Goal: Use online tool/utility: Utilize a website feature to perform a specific function

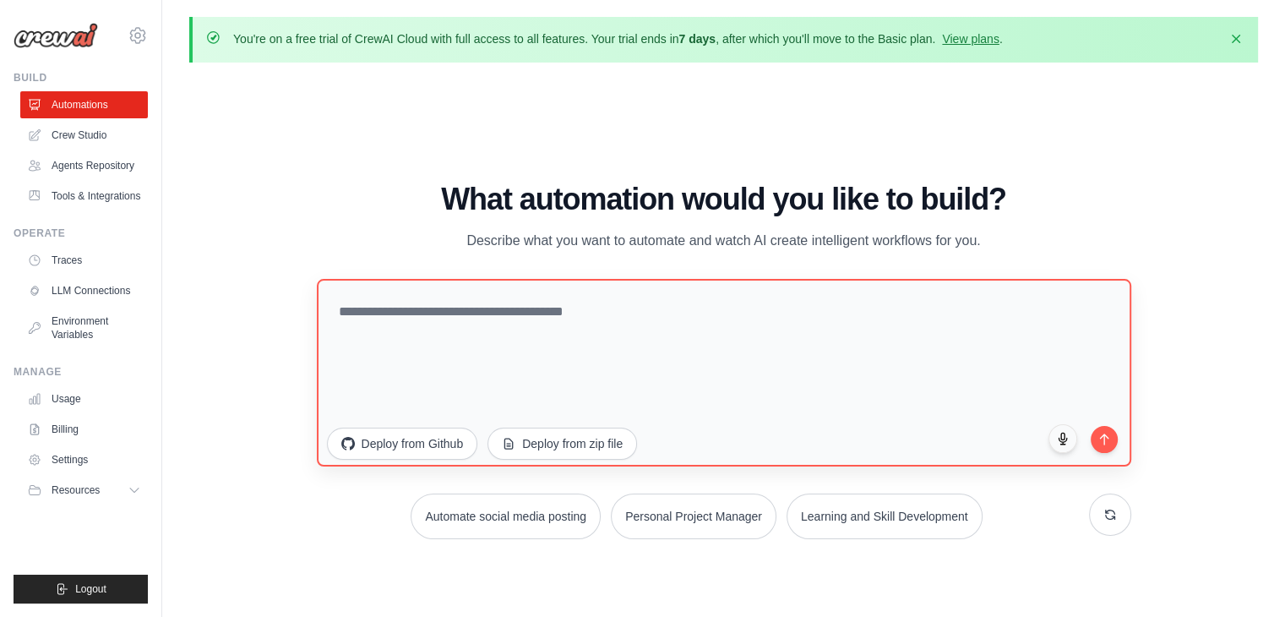
scroll to position [58, 0]
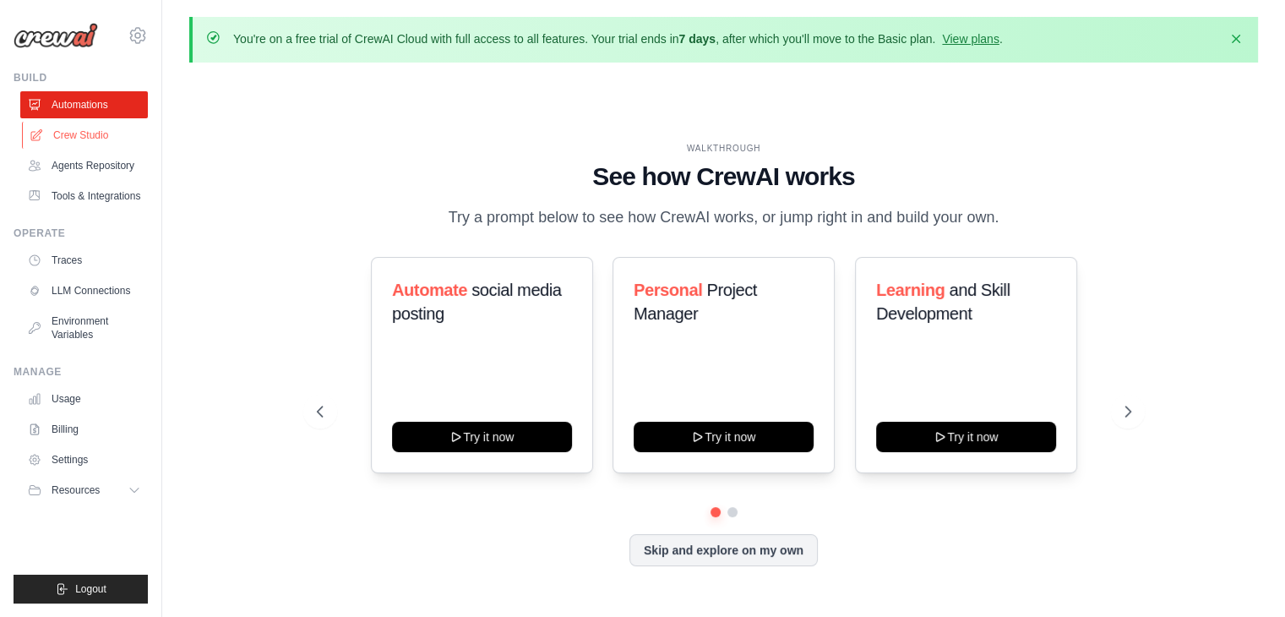
drag, startPoint x: 427, startPoint y: 192, endPoint x: 88, endPoint y: 136, distance: 343.2
click at [88, 136] on link "Crew Studio" at bounding box center [86, 135] width 128 height 27
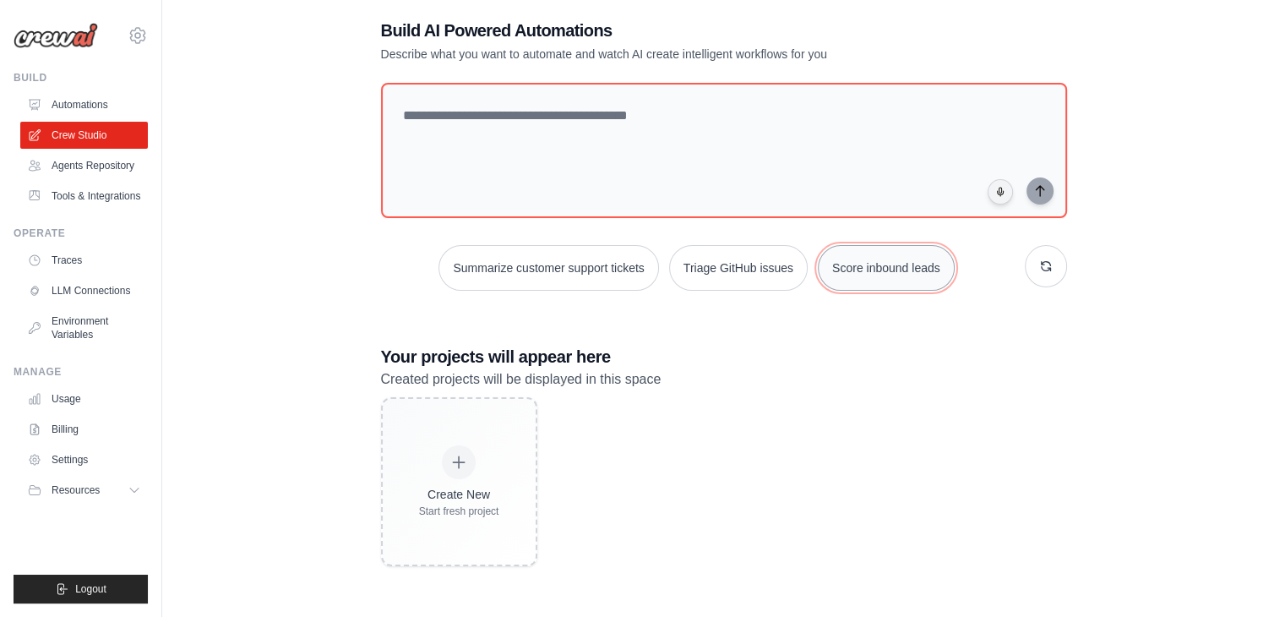
click at [866, 269] on button "Score inbound leads" at bounding box center [886, 268] width 137 height 46
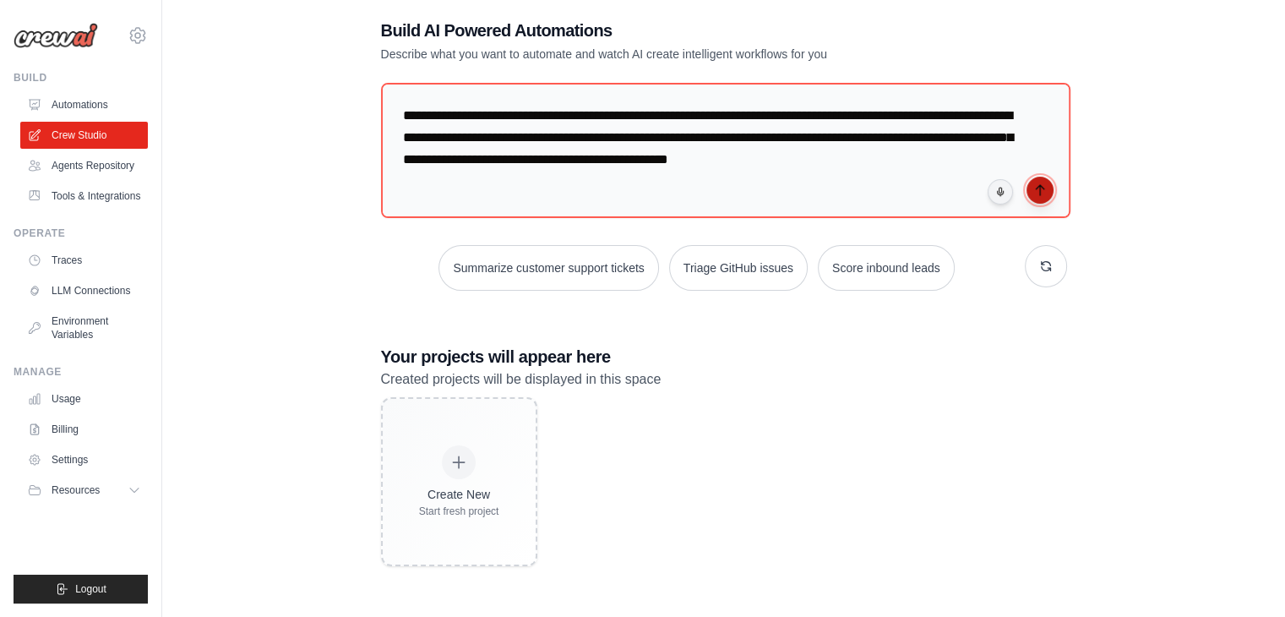
click at [1039, 193] on icon "submit" at bounding box center [1039, 190] width 8 height 10
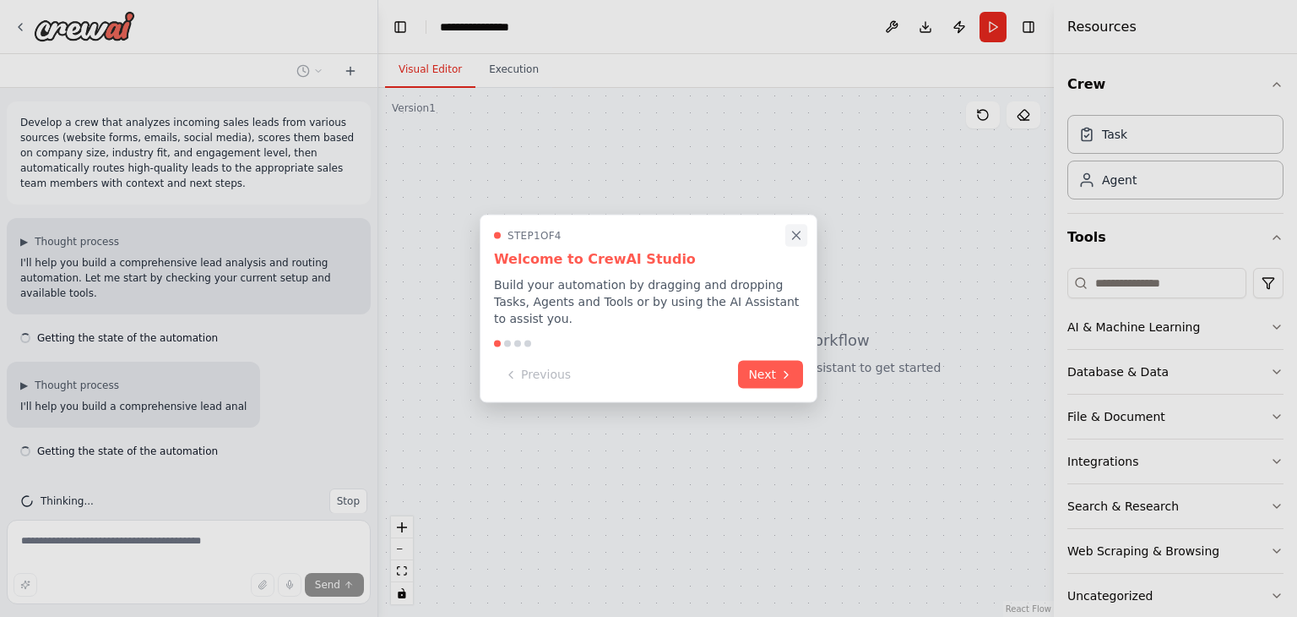
click at [796, 243] on icon "Close walkthrough" at bounding box center [796, 235] width 15 height 15
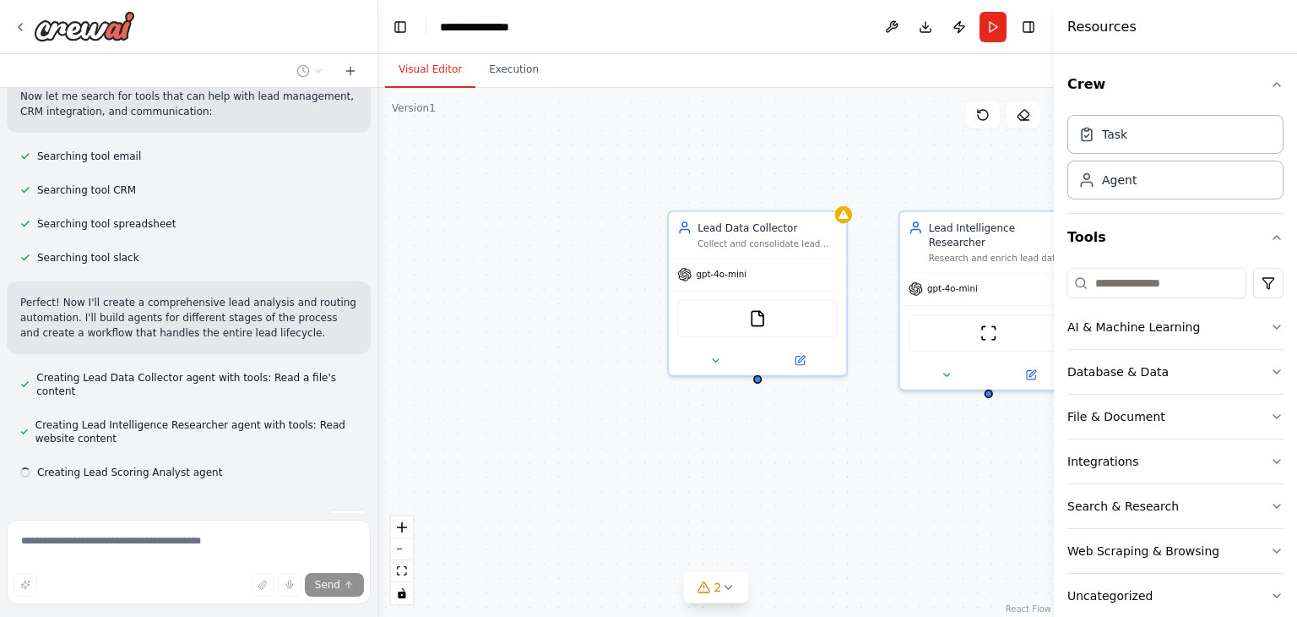
scroll to position [497, 0]
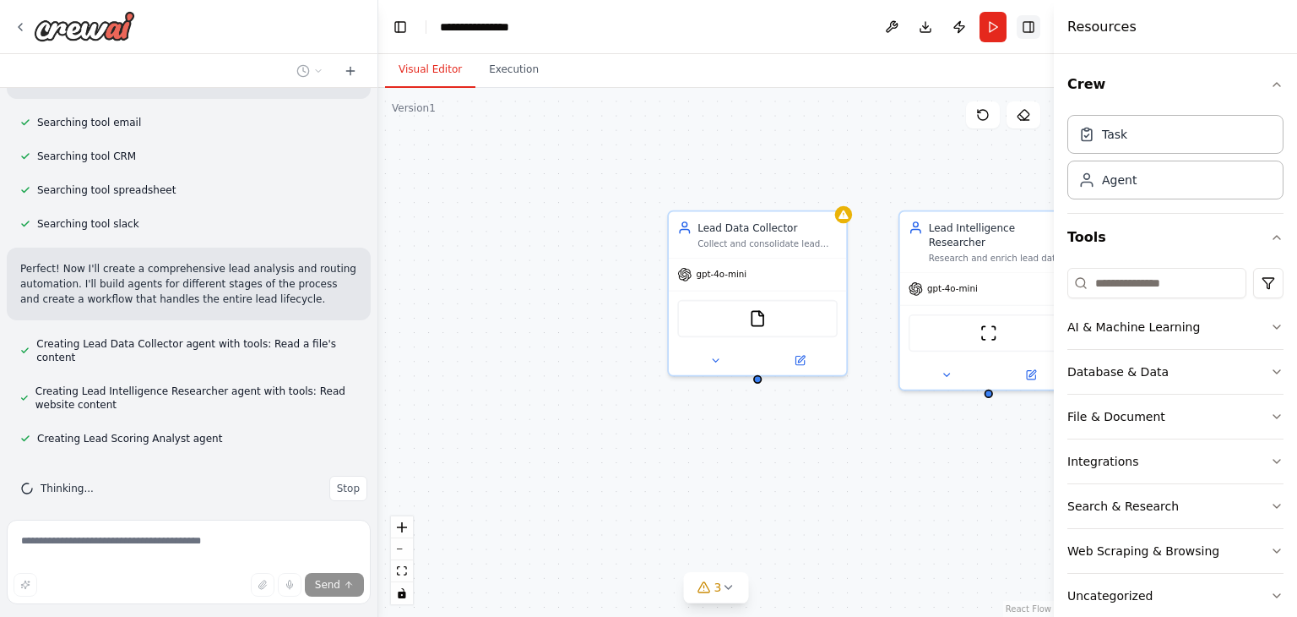
click at [1024, 31] on button "Toggle Right Sidebar" at bounding box center [1029, 27] width 24 height 24
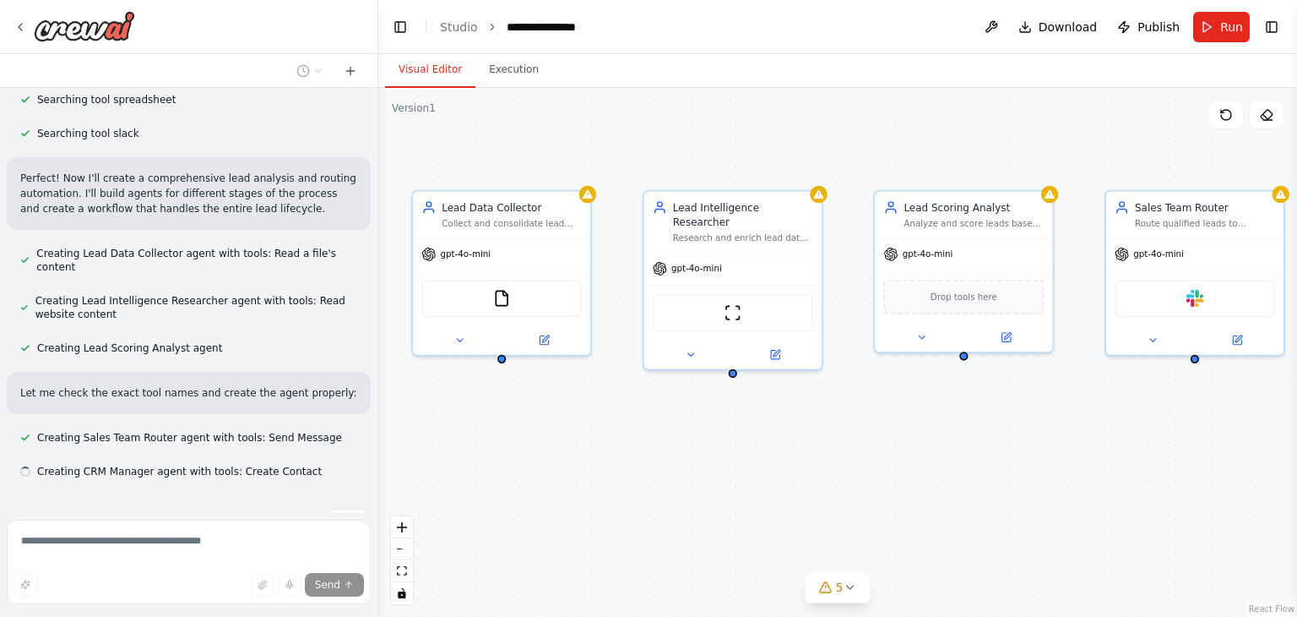
scroll to position [622, 0]
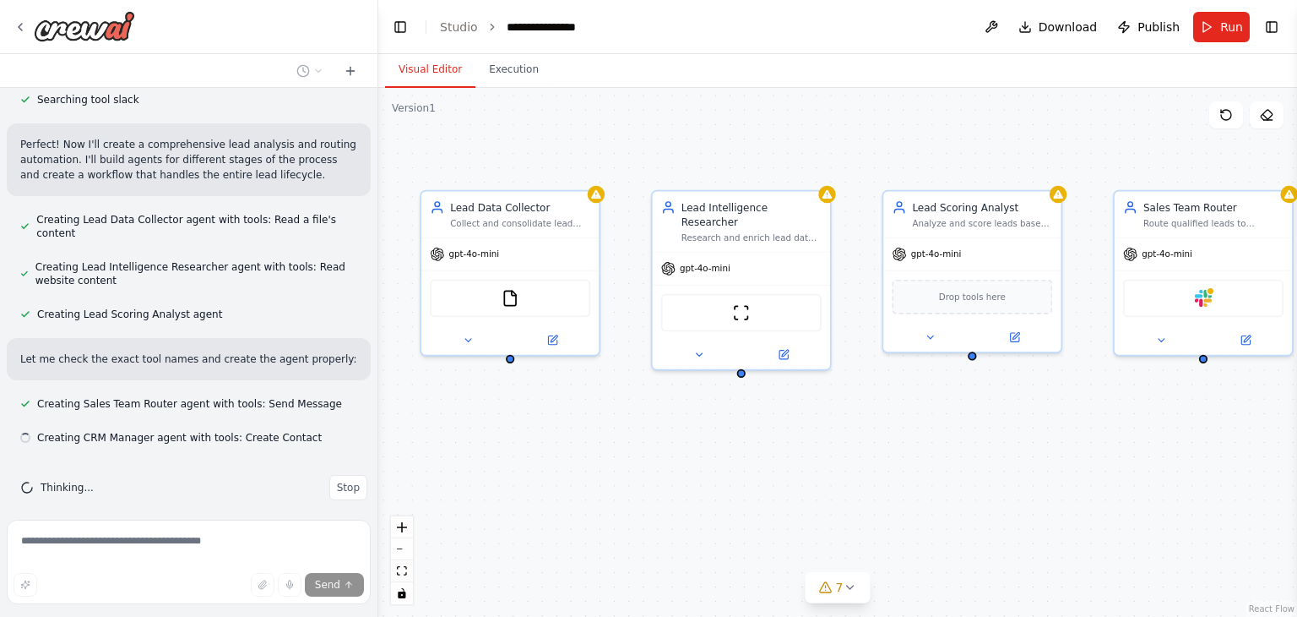
drag, startPoint x: 888, startPoint y: 173, endPoint x: 640, endPoint y: 153, distance: 248.3
click at [640, 153] on div "Lead Data Collector Collect and consolidate lead information from multiple sour…" at bounding box center [837, 352] width 919 height 529
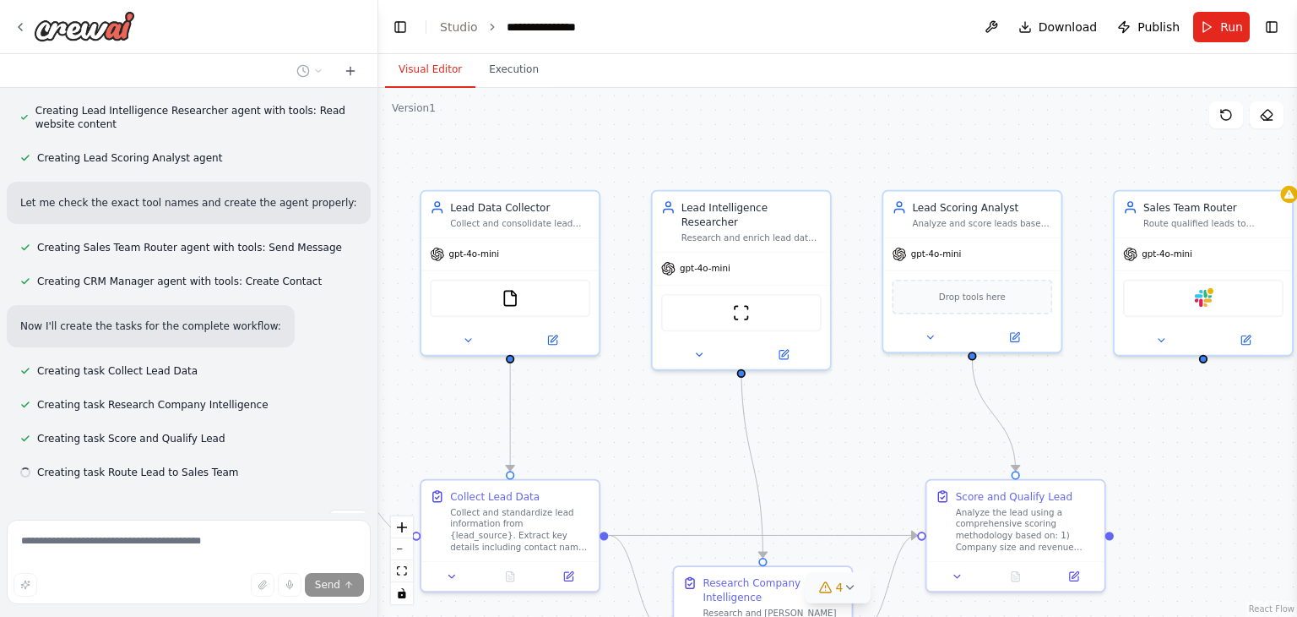
scroll to position [812, 0]
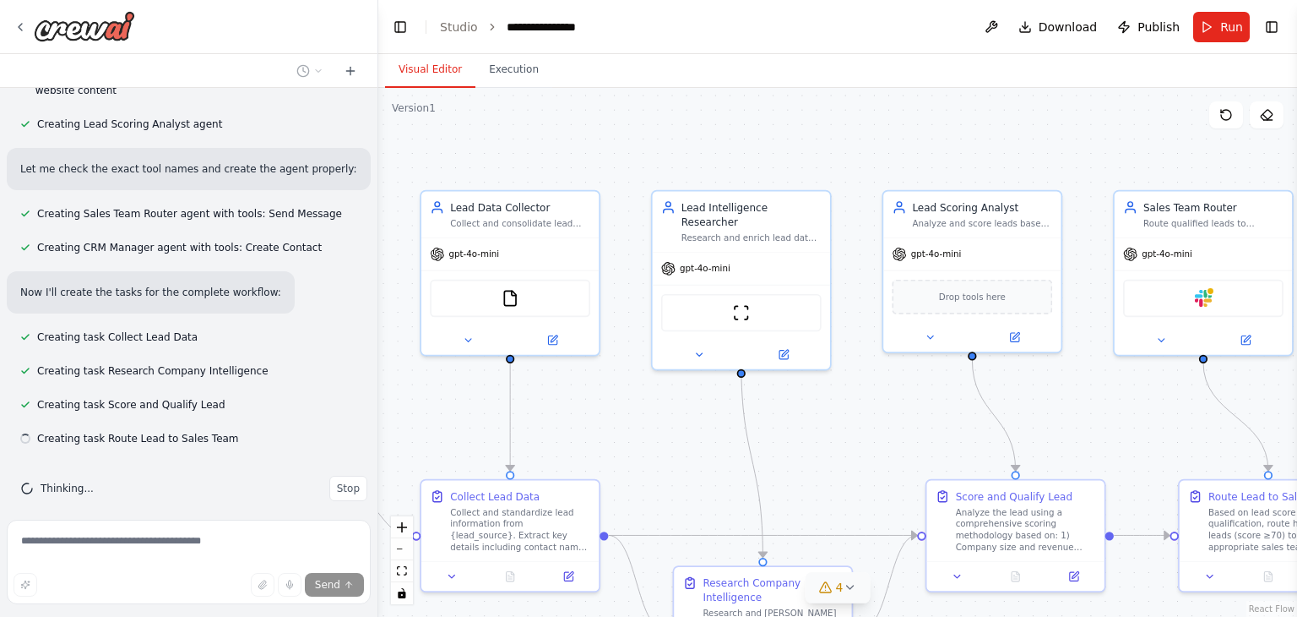
click at [846, 590] on icon at bounding box center [850, 587] width 14 height 14
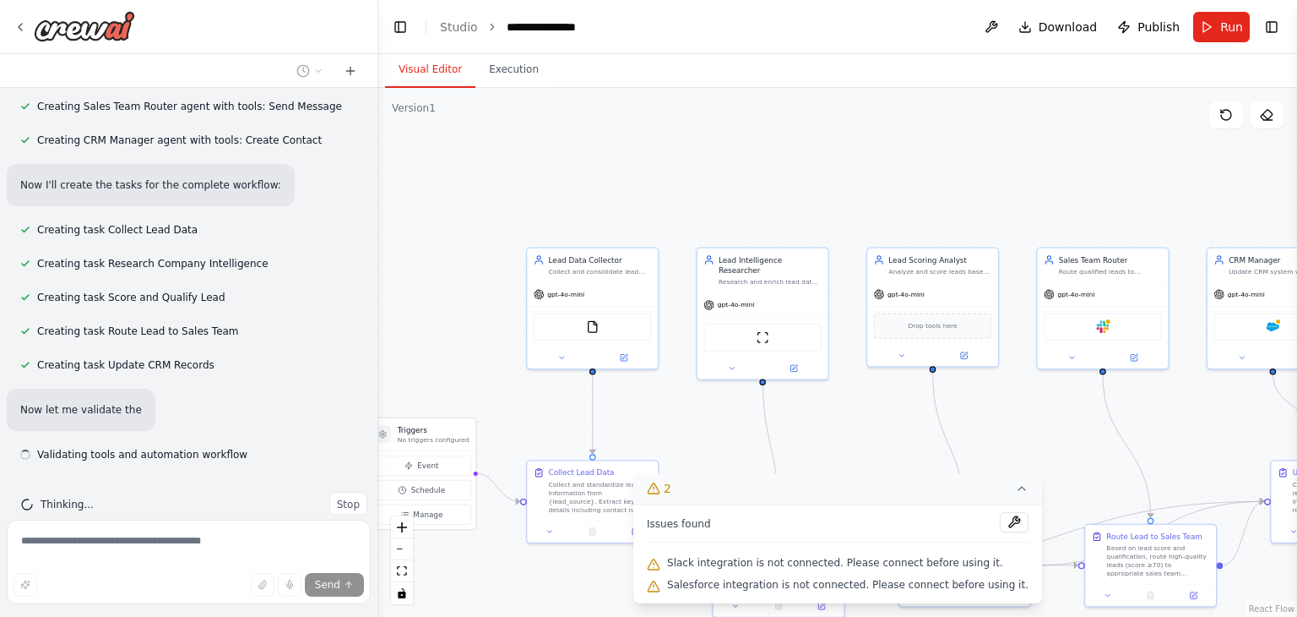
scroll to position [936, 0]
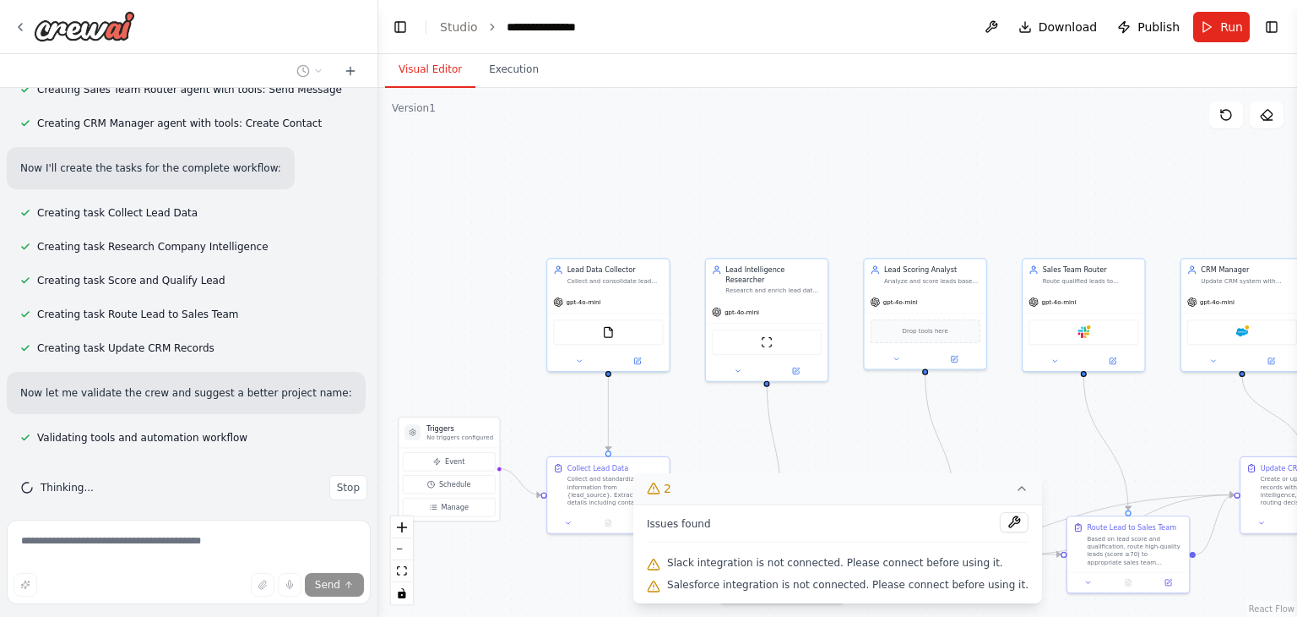
click at [837, 416] on div ".deletable-edge-delete-btn { width: 20px; height: 20px; border: 0px solid #ffff…" at bounding box center [837, 352] width 919 height 529
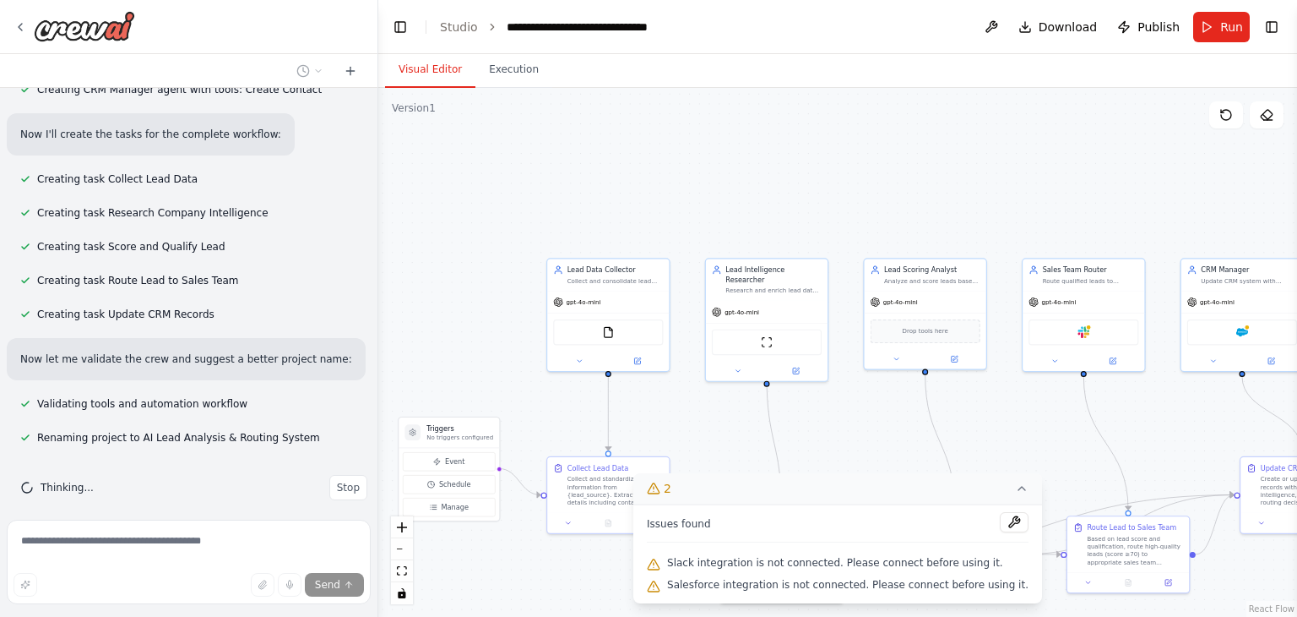
click at [856, 437] on div ".deletable-edge-delete-btn { width: 20px; height: 20px; border: 0px solid #ffff…" at bounding box center [837, 352] width 919 height 529
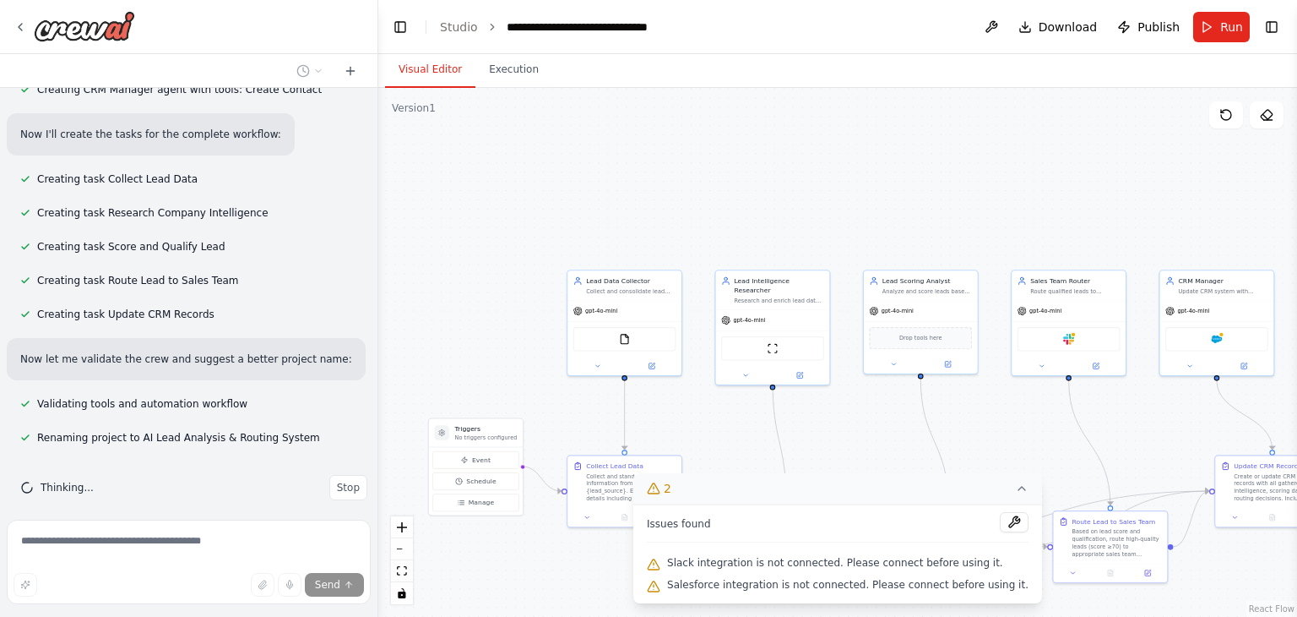
click at [990, 489] on button "2" at bounding box center [837, 488] width 409 height 31
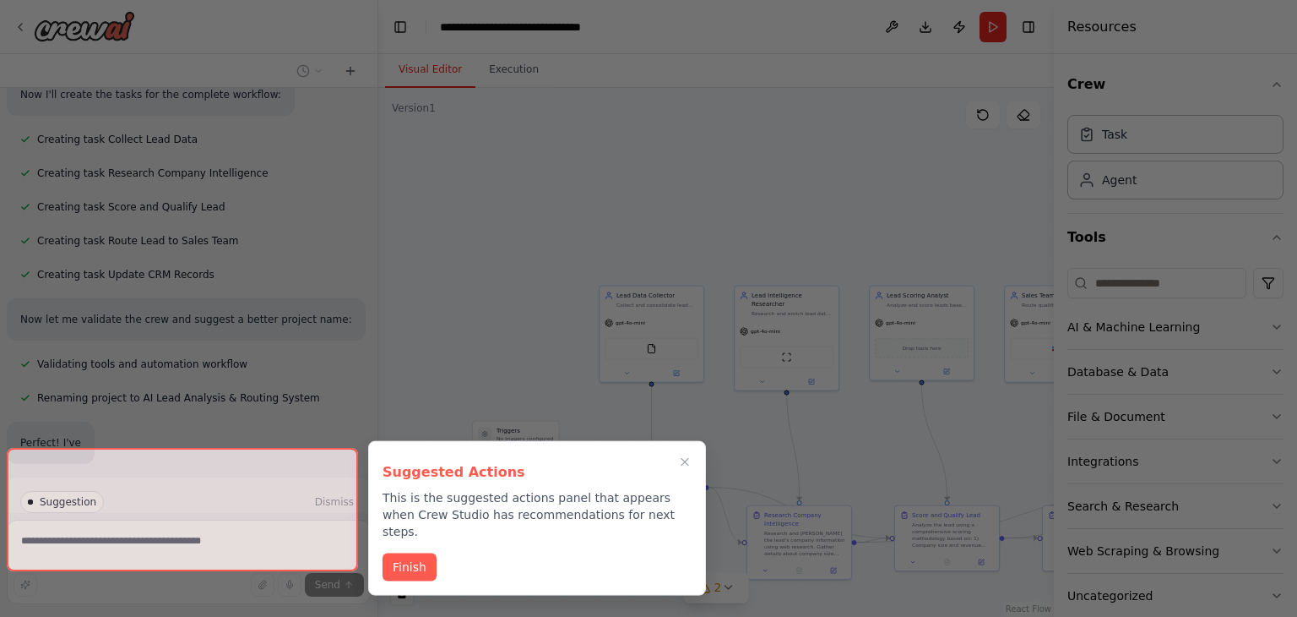
scroll to position [1024, 0]
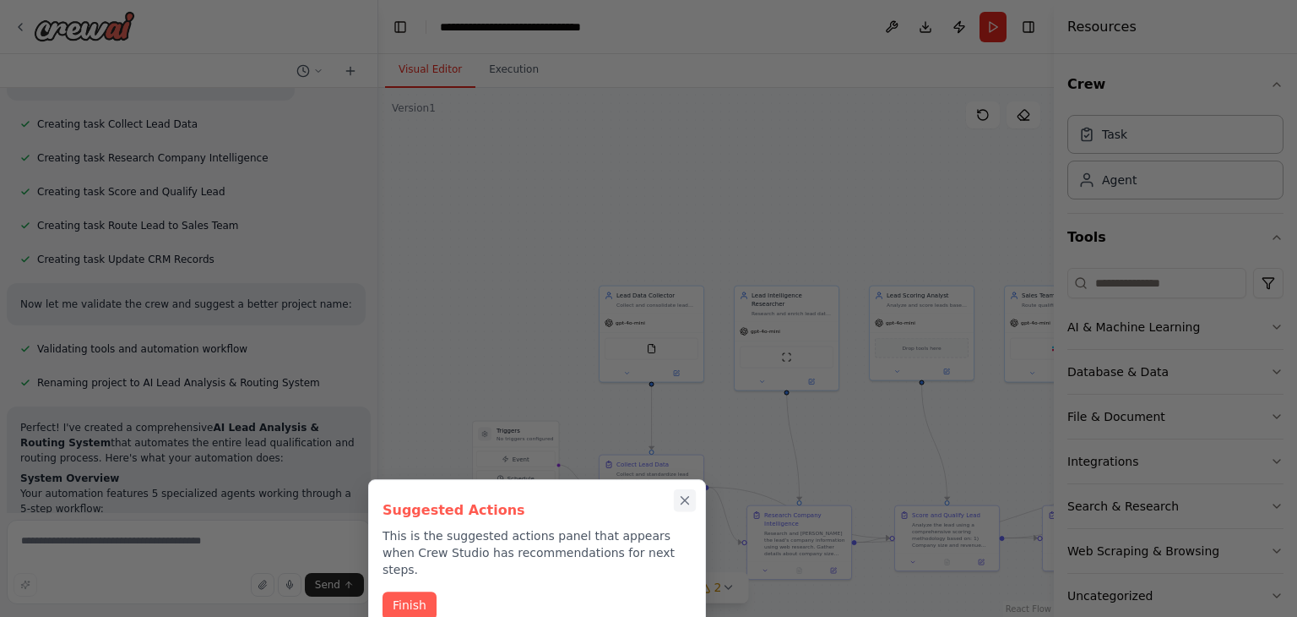
click at [684, 497] on icon "Close walkthrough" at bounding box center [684, 499] width 15 height 15
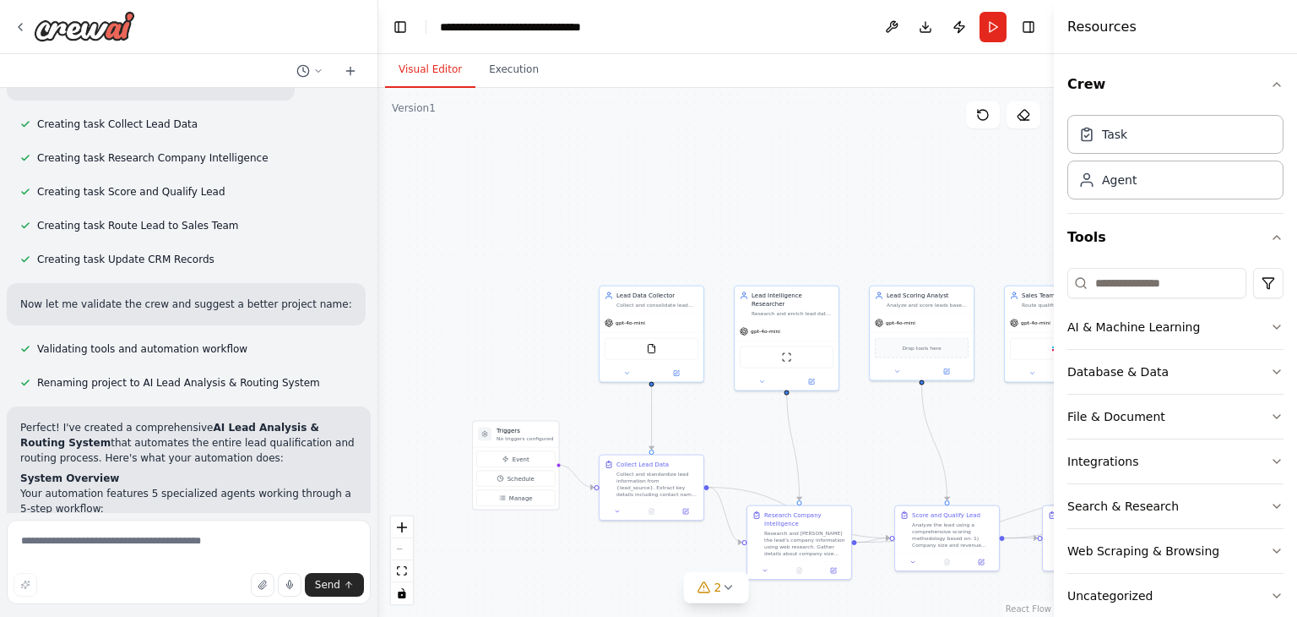
click at [684, 497] on div "Collect Lead Data Collect and standardize lead information from {lead_source}. …" at bounding box center [652, 478] width 104 height 47
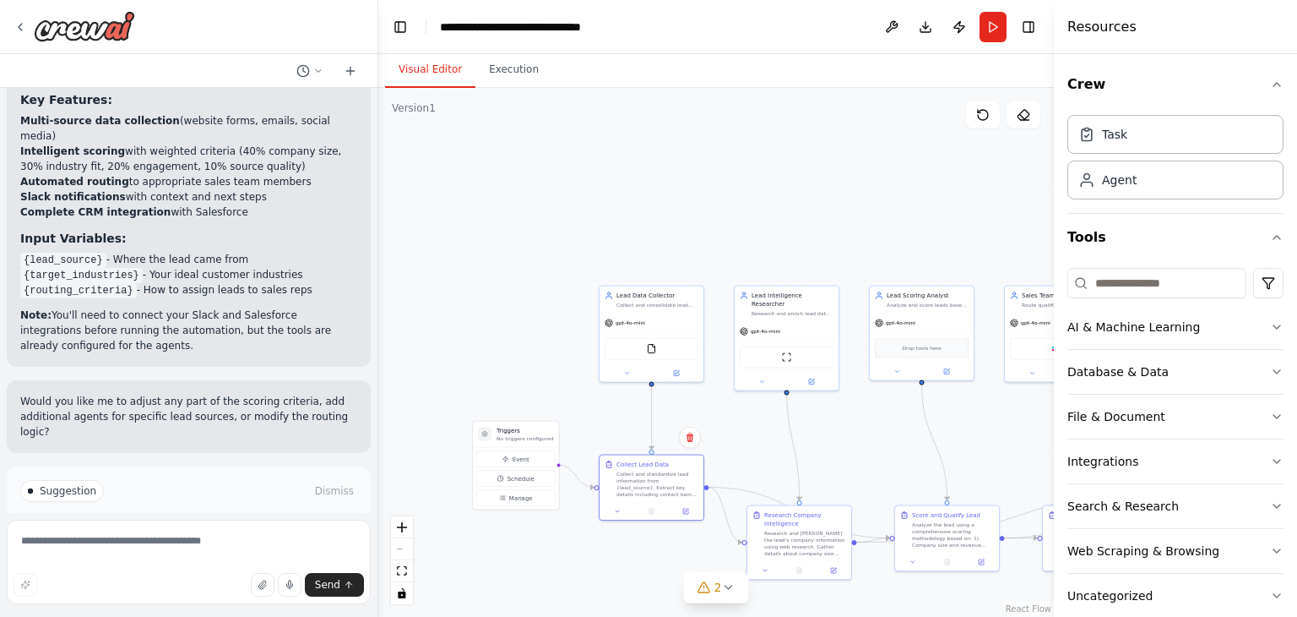
scroll to position [1842, 0]
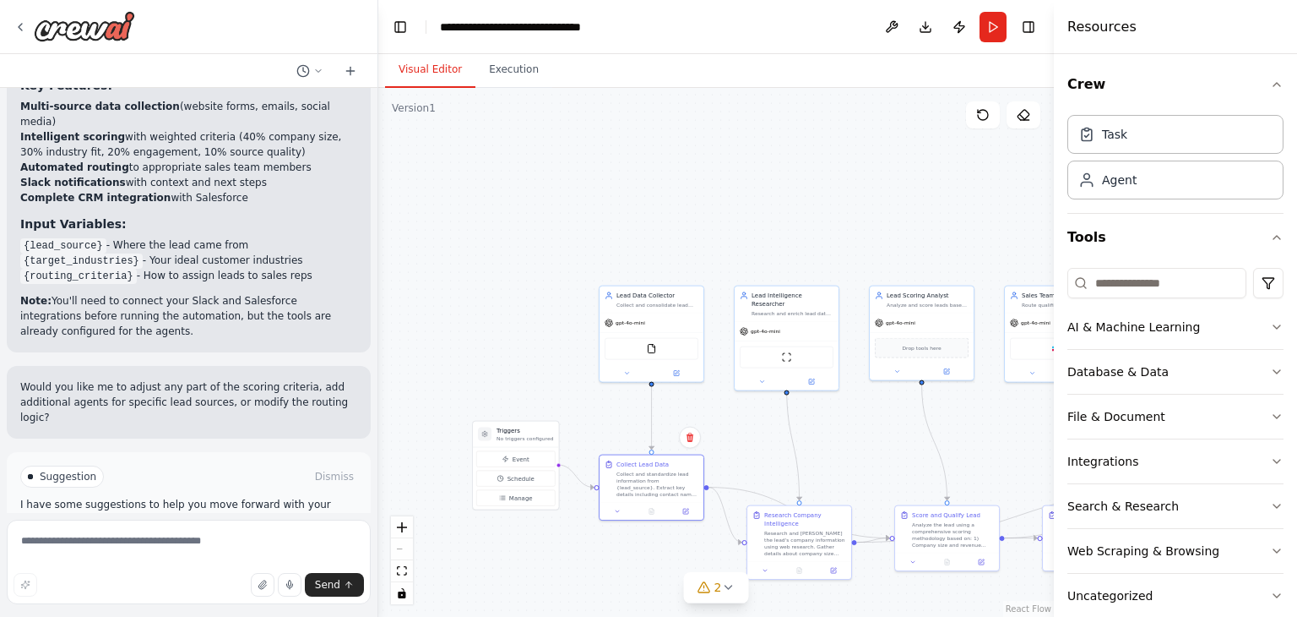
click at [231, 535] on button "Run Automation" at bounding box center [188, 548] width 337 height 27
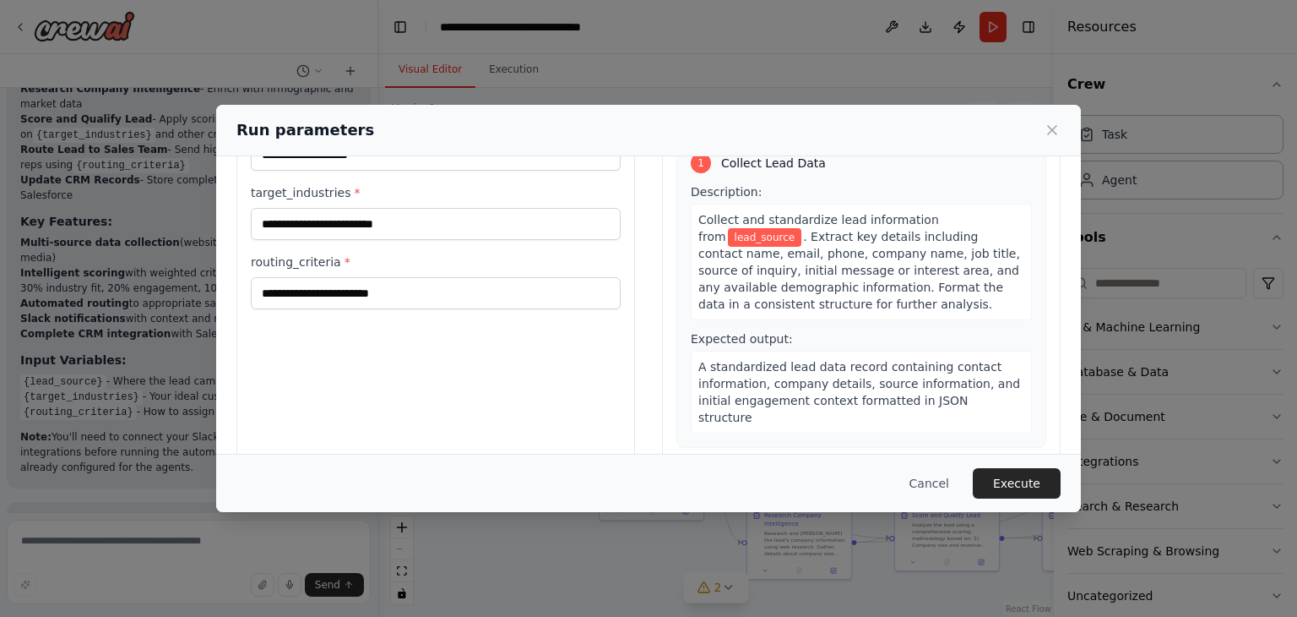
scroll to position [101, 0]
click at [1057, 128] on icon at bounding box center [1052, 130] width 17 height 17
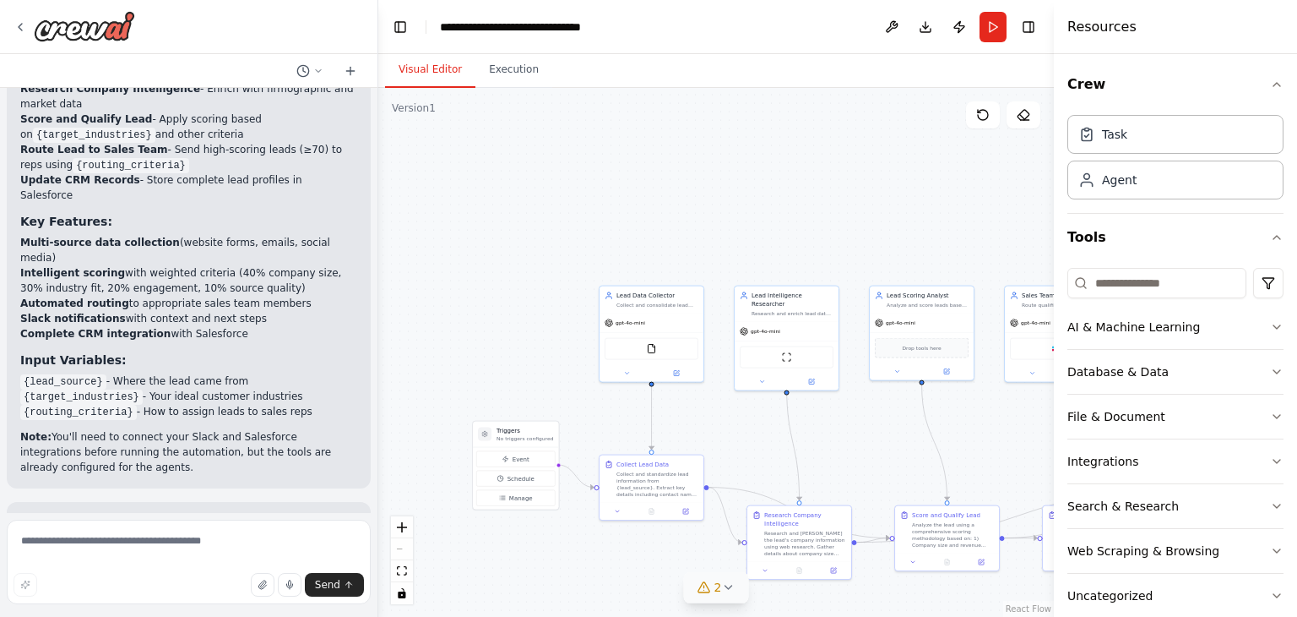
click at [723, 584] on icon at bounding box center [728, 587] width 14 height 14
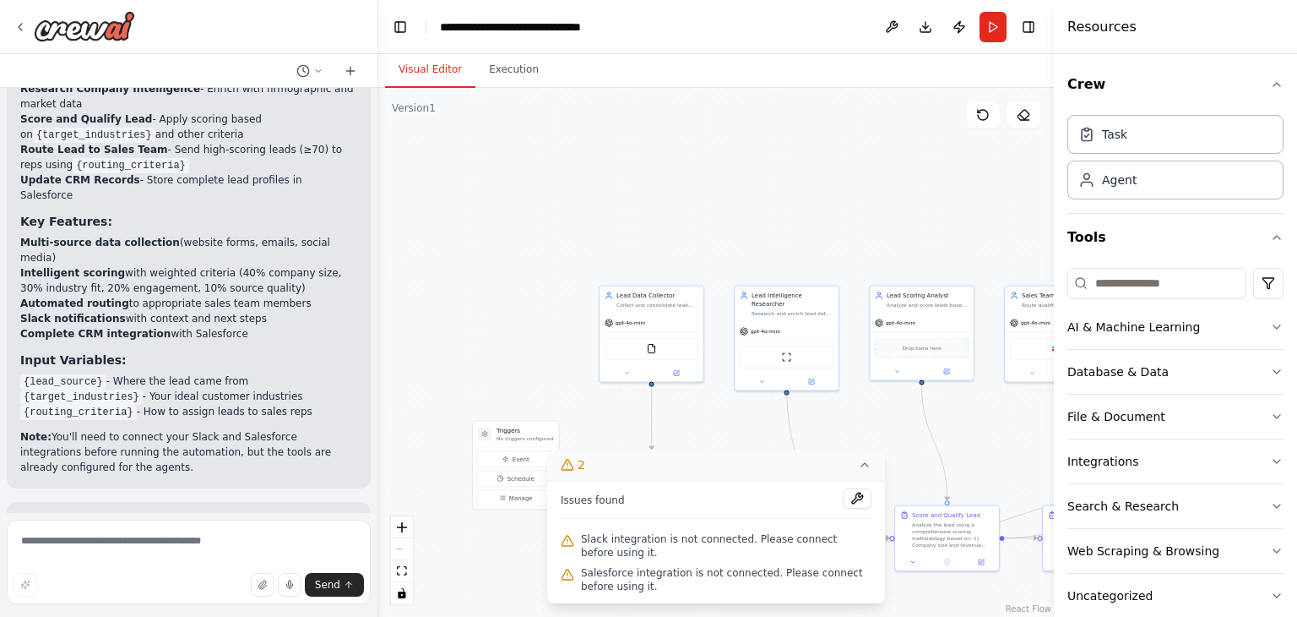
click at [615, 539] on span "Slack integration is not connected. Please connect before using it." at bounding box center [726, 545] width 291 height 27
click at [848, 495] on button at bounding box center [857, 498] width 29 height 20
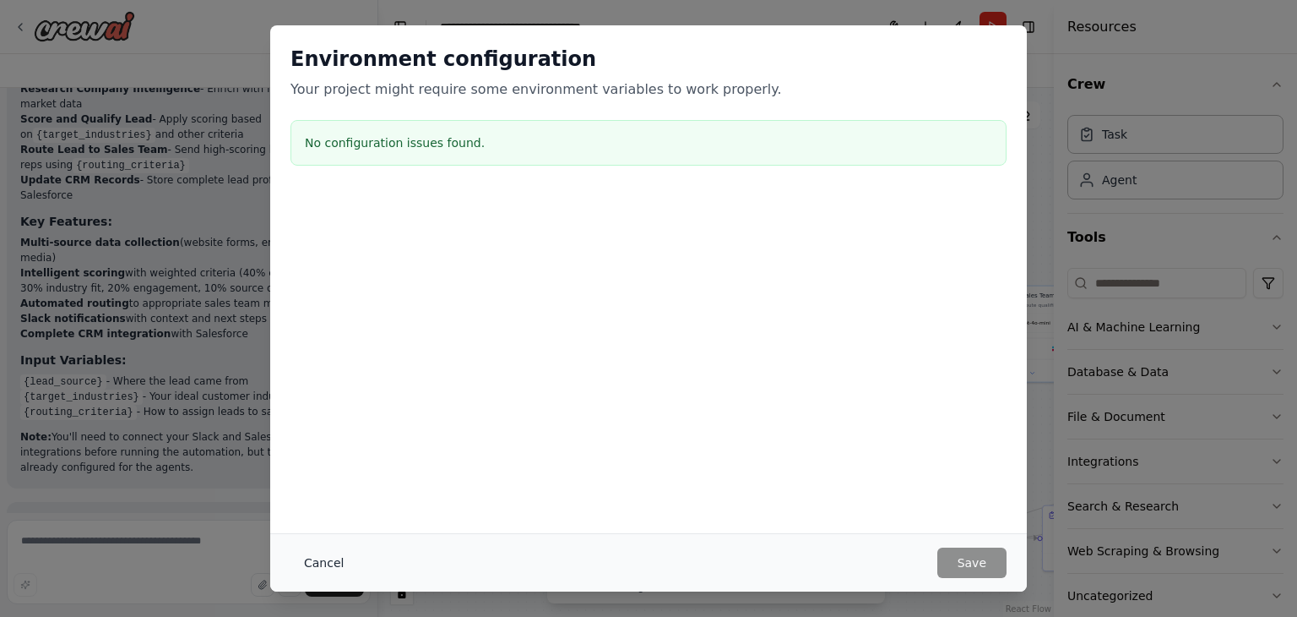
click at [306, 558] on button "Cancel" at bounding box center [324, 562] width 67 height 30
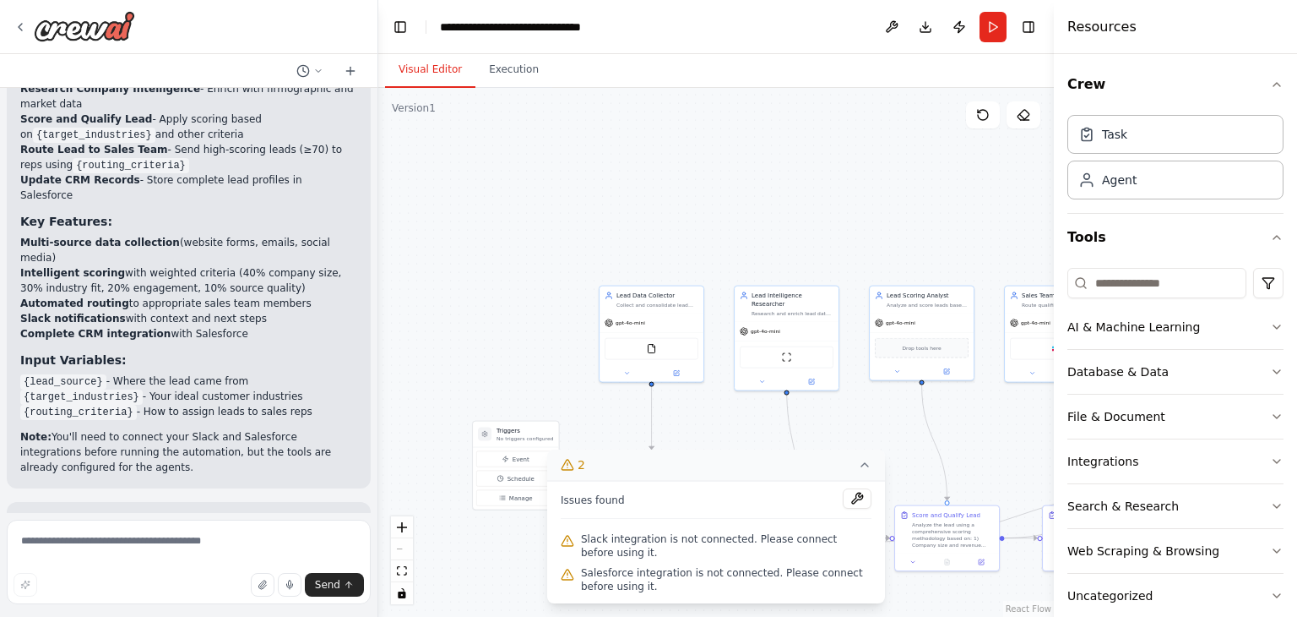
click at [546, 186] on div ".deletable-edge-delete-btn { width: 20px; height: 20px; border: 0px solid #ffff…" at bounding box center [716, 352] width 676 height 529
click at [861, 470] on icon at bounding box center [865, 465] width 14 height 14
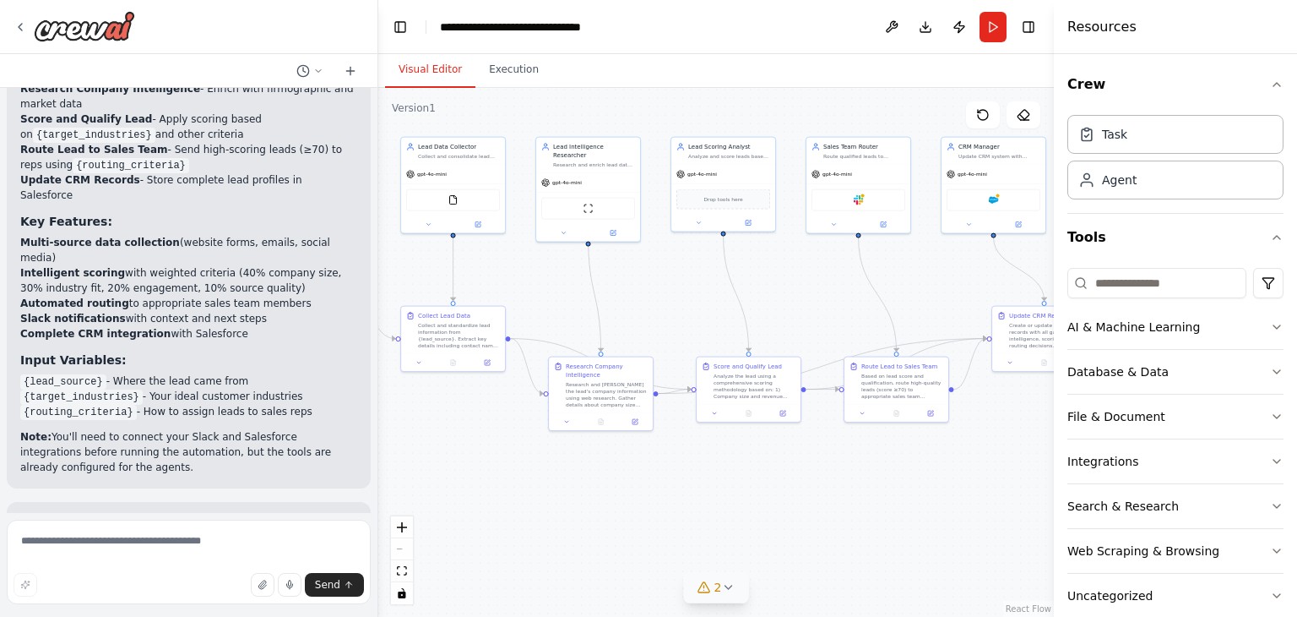
drag, startPoint x: 878, startPoint y: 459, endPoint x: 635, endPoint y: 281, distance: 301.5
click at [635, 281] on div ".deletable-edge-delete-btn { width: 20px; height: 20px; border: 0px solid #ffff…" at bounding box center [716, 352] width 676 height 529
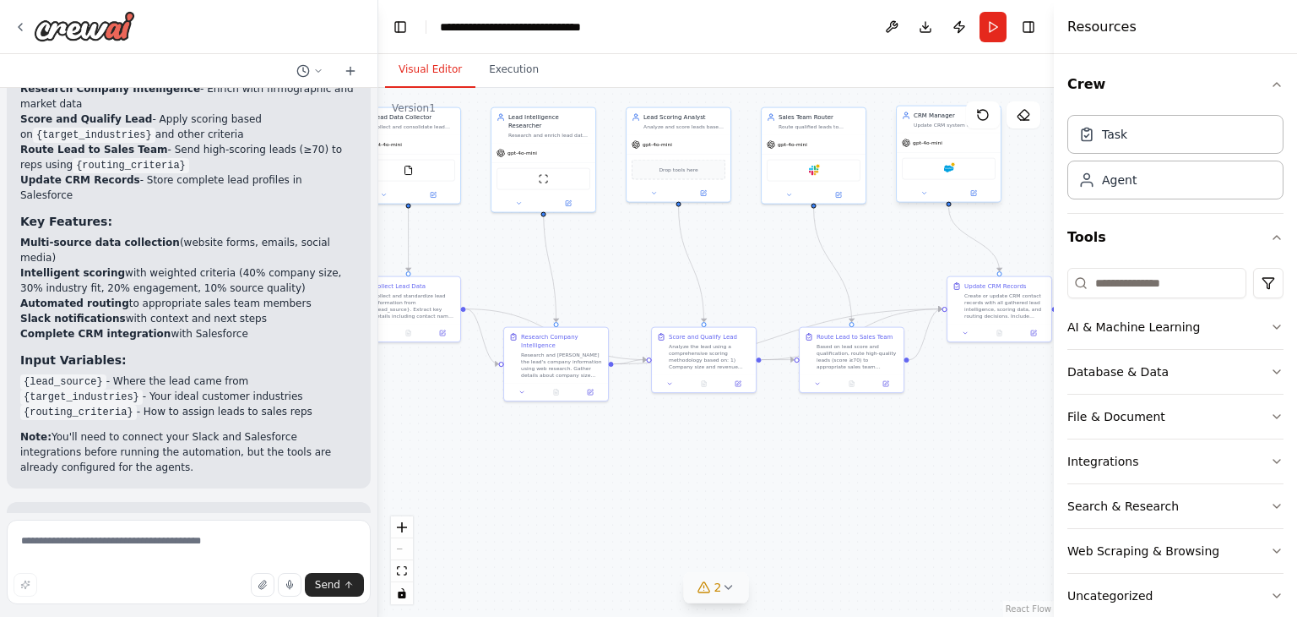
click at [954, 170] on div "Salesforce" at bounding box center [949, 169] width 94 height 22
click at [948, 173] on div "Salesforce" at bounding box center [949, 169] width 94 height 22
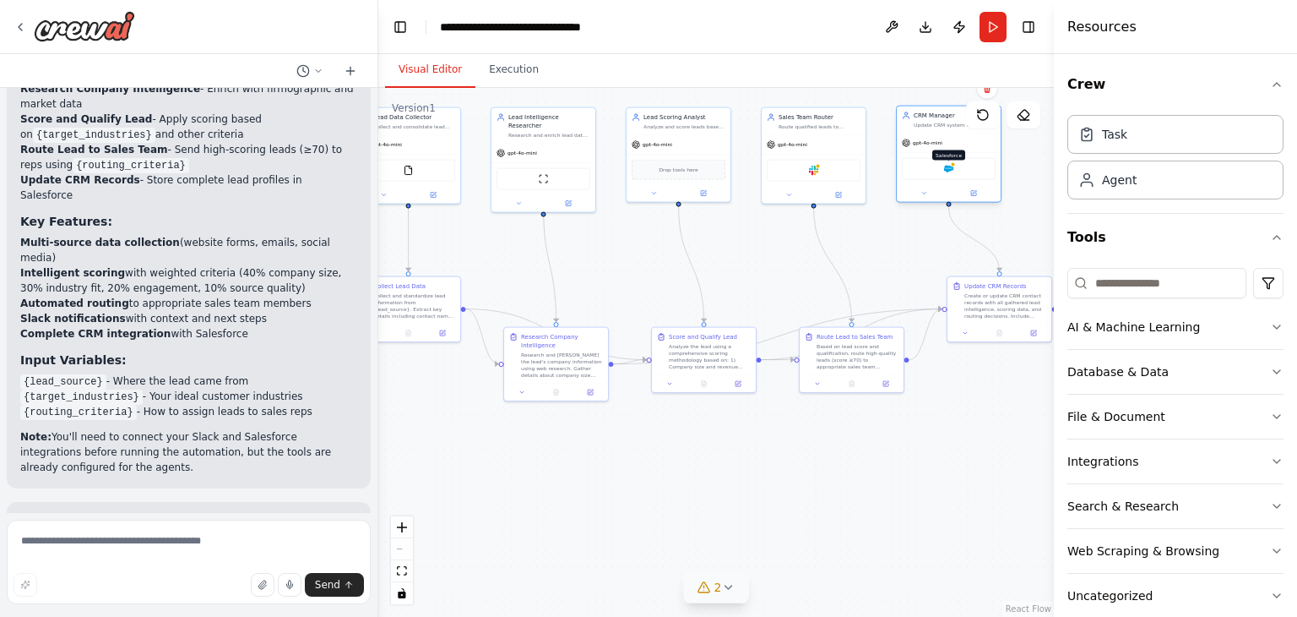
click at [950, 170] on img at bounding box center [949, 169] width 10 height 10
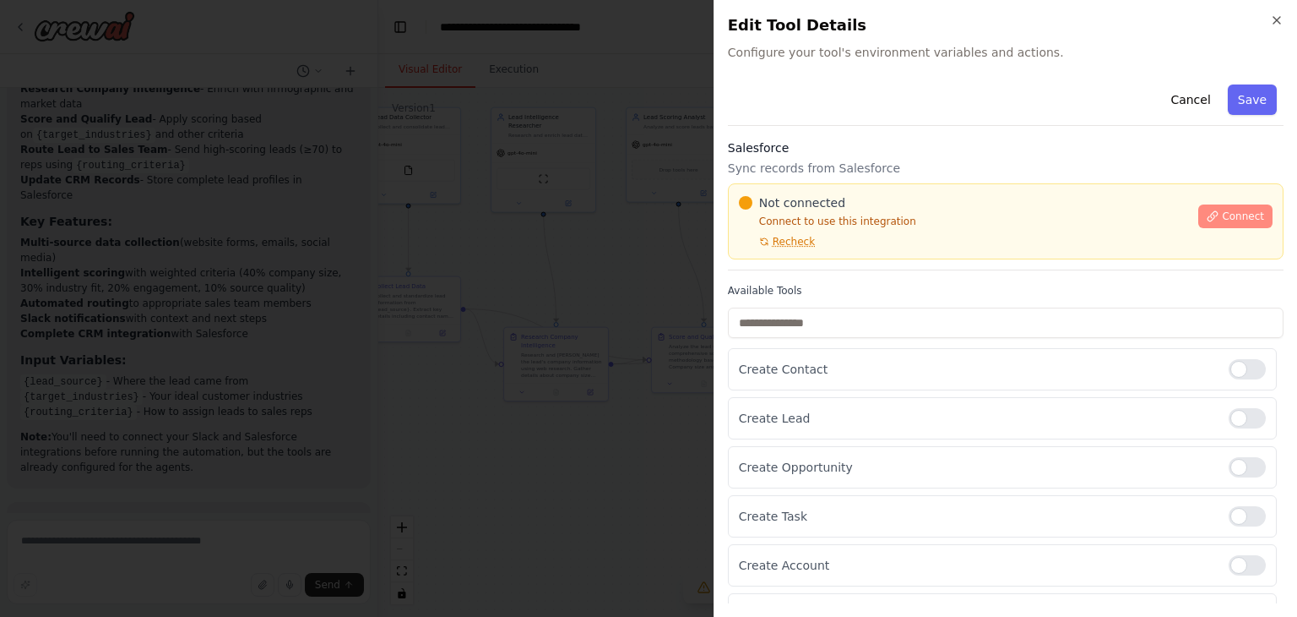
click at [1234, 216] on span "Connect" at bounding box center [1243, 216] width 42 height 14
click at [1223, 216] on span "Connect" at bounding box center [1243, 216] width 42 height 14
click at [1274, 19] on icon "button" at bounding box center [1277, 21] width 14 height 14
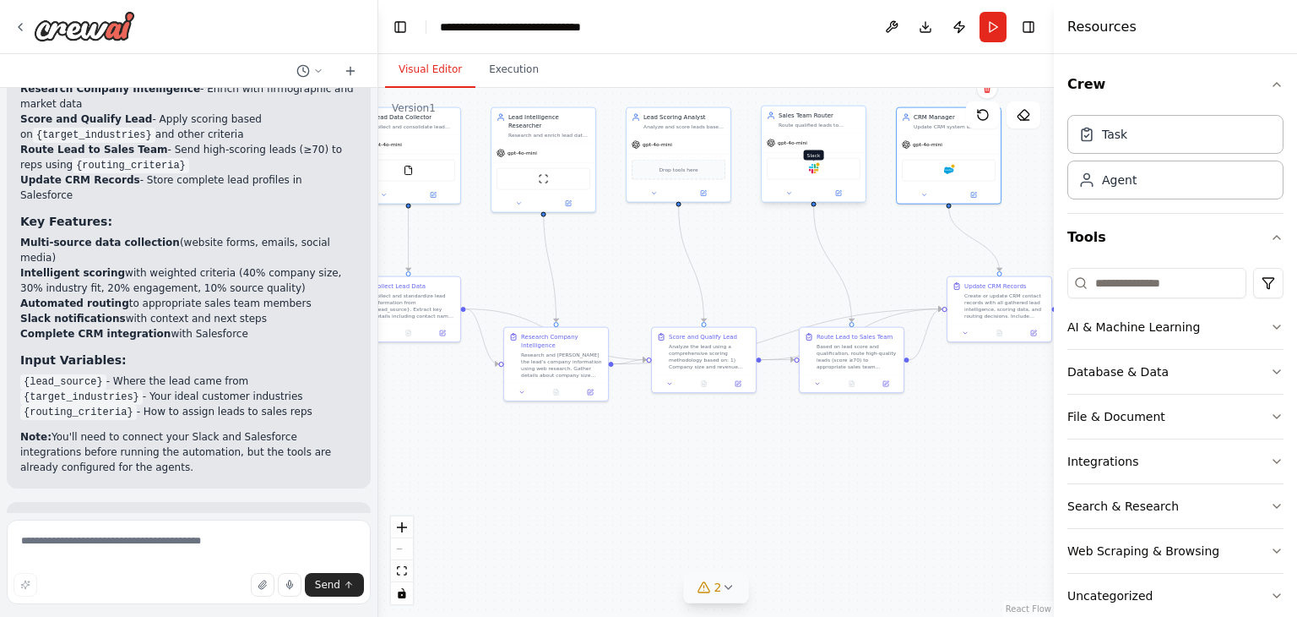
click at [813, 171] on img at bounding box center [814, 169] width 10 height 10
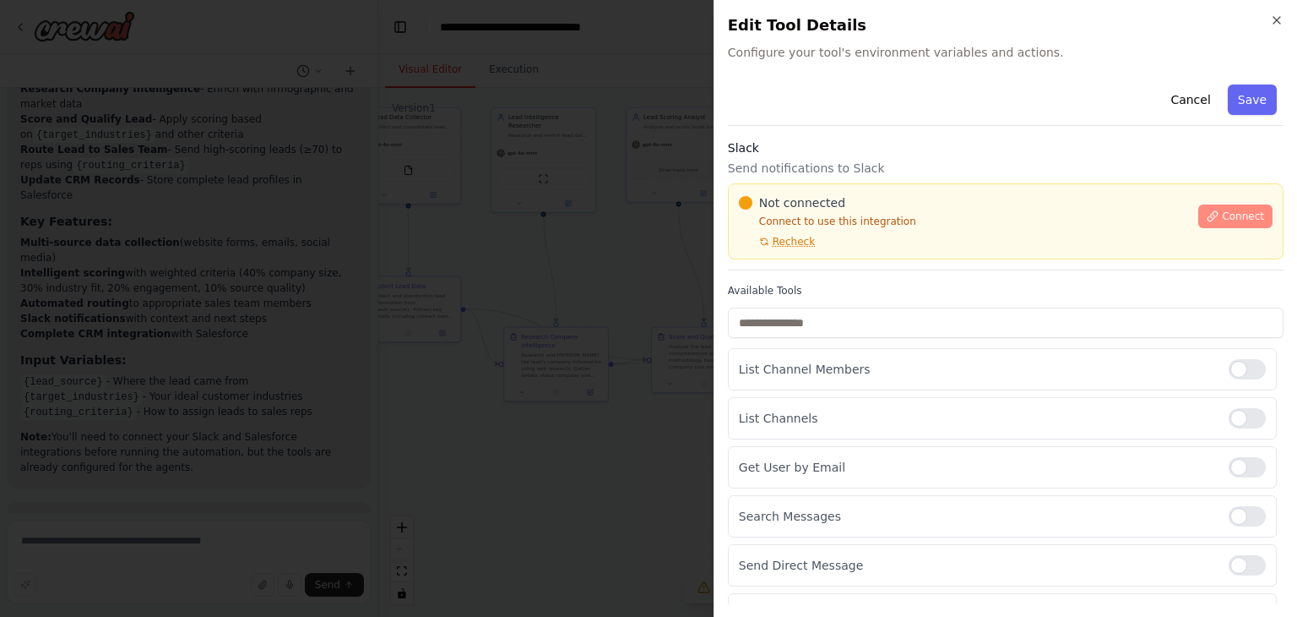
click at [1215, 224] on button "Connect" at bounding box center [1235, 216] width 74 height 24
click at [1222, 210] on span "Connect" at bounding box center [1243, 216] width 42 height 14
click at [1280, 18] on icon "button" at bounding box center [1277, 20] width 7 height 7
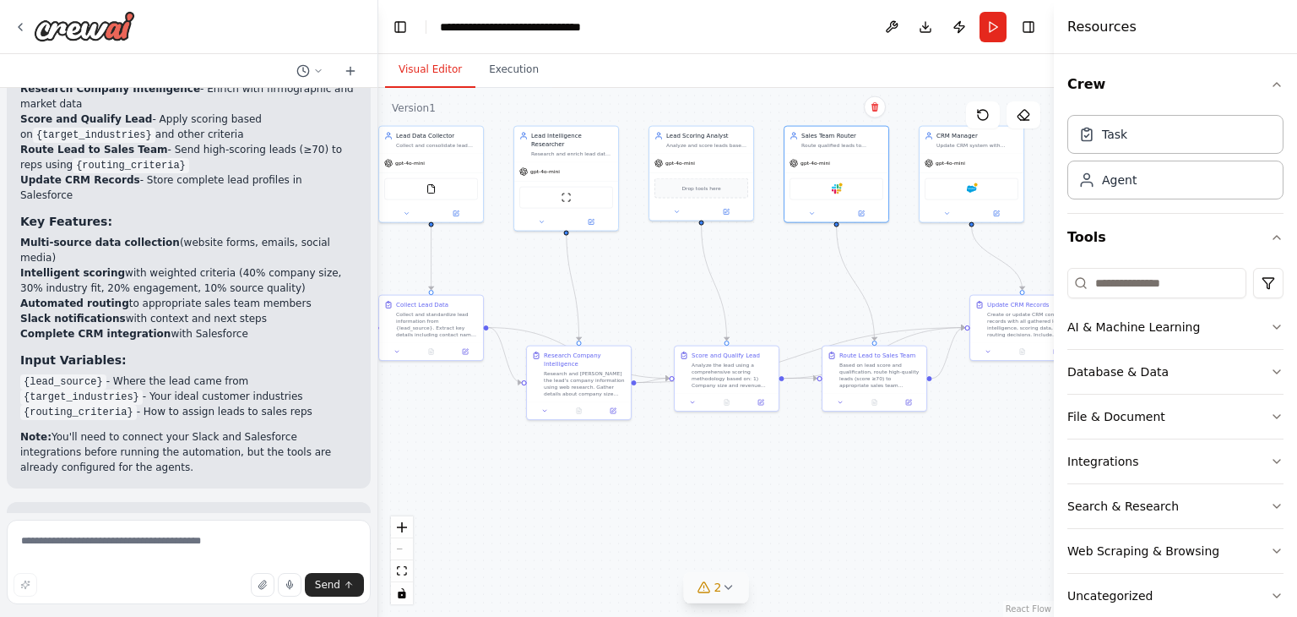
drag, startPoint x: 876, startPoint y: 231, endPoint x: 899, endPoint y: 249, distance: 29.4
click at [899, 249] on div ".deletable-edge-delete-btn { width: 20px; height: 20px; border: 0px solid #ffff…" at bounding box center [716, 352] width 676 height 529
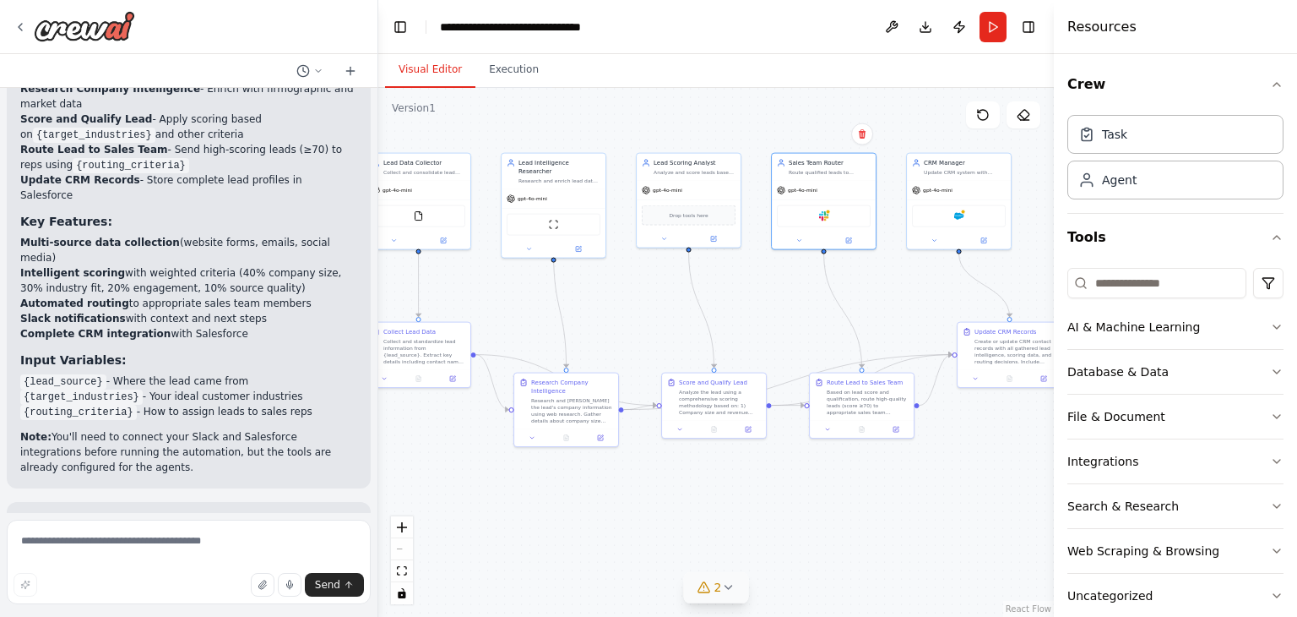
drag, startPoint x: 805, startPoint y: 383, endPoint x: 794, endPoint y: 410, distance: 28.4
click at [794, 410] on div ".deletable-edge-delete-btn { width: 20px; height: 20px; border: 0px solid #ffff…" at bounding box center [716, 352] width 676 height 529
drag, startPoint x: 689, startPoint y: 248, endPoint x: 689, endPoint y: 259, distance: 11.0
click at [536, 259] on div ".deletable-edge-delete-btn { width: 20px; height: 20px; border: 0px solid #ffff…" at bounding box center [367, 242] width 338 height 264
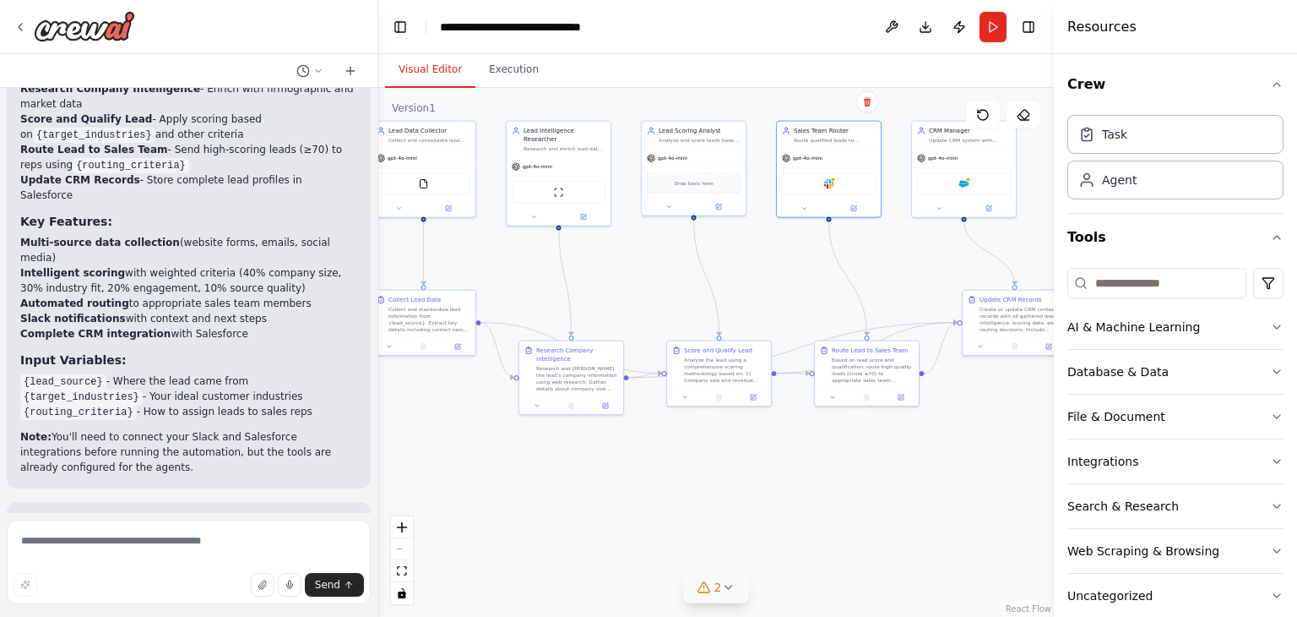
click at [688, 247] on div ".deletable-edge-delete-btn { width: 20px; height: 20px; border: 0px solid #ffff…" at bounding box center [716, 352] width 676 height 529
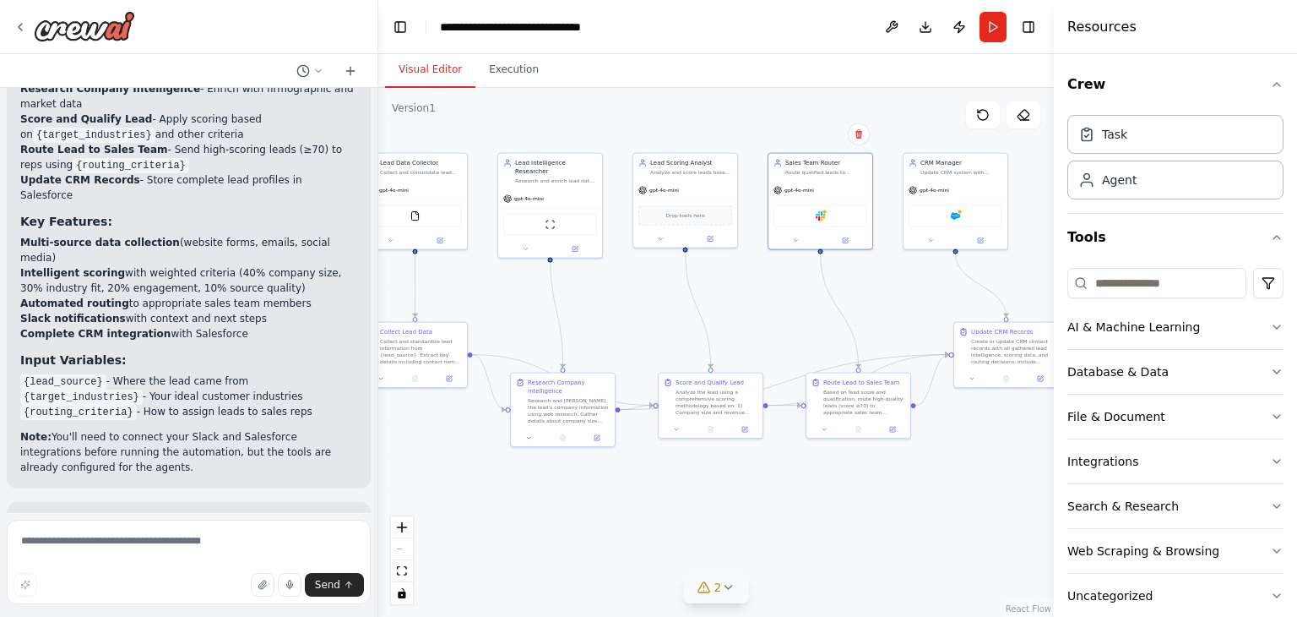
click at [702, 252] on div ".deletable-edge-delete-btn { width: 20px; height: 20px; border: 0px solid #ffff…" at bounding box center [716, 352] width 676 height 529
click at [689, 247] on div ".deletable-edge-delete-btn { width: 20px; height: 20px; border: 0px solid #ffff…" at bounding box center [716, 352] width 676 height 529
click at [686, 249] on div at bounding box center [685, 248] width 5 height 5
click at [685, 247] on div at bounding box center [685, 248] width 5 height 5
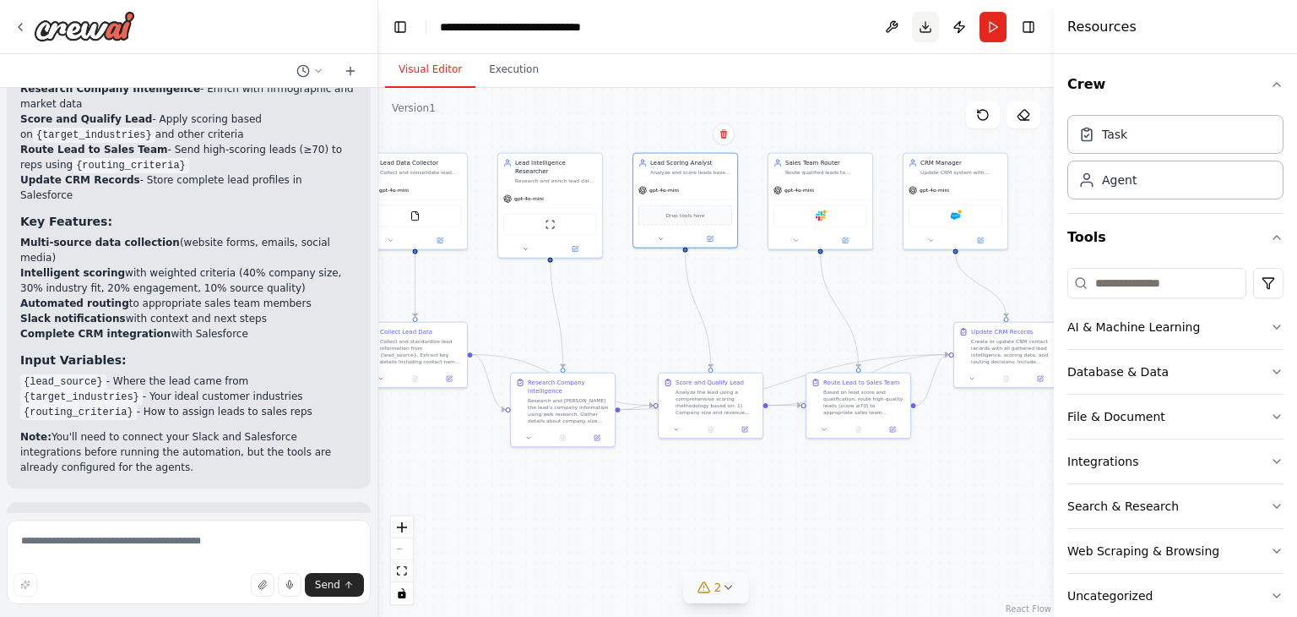
click at [929, 31] on button "Download" at bounding box center [925, 27] width 27 height 30
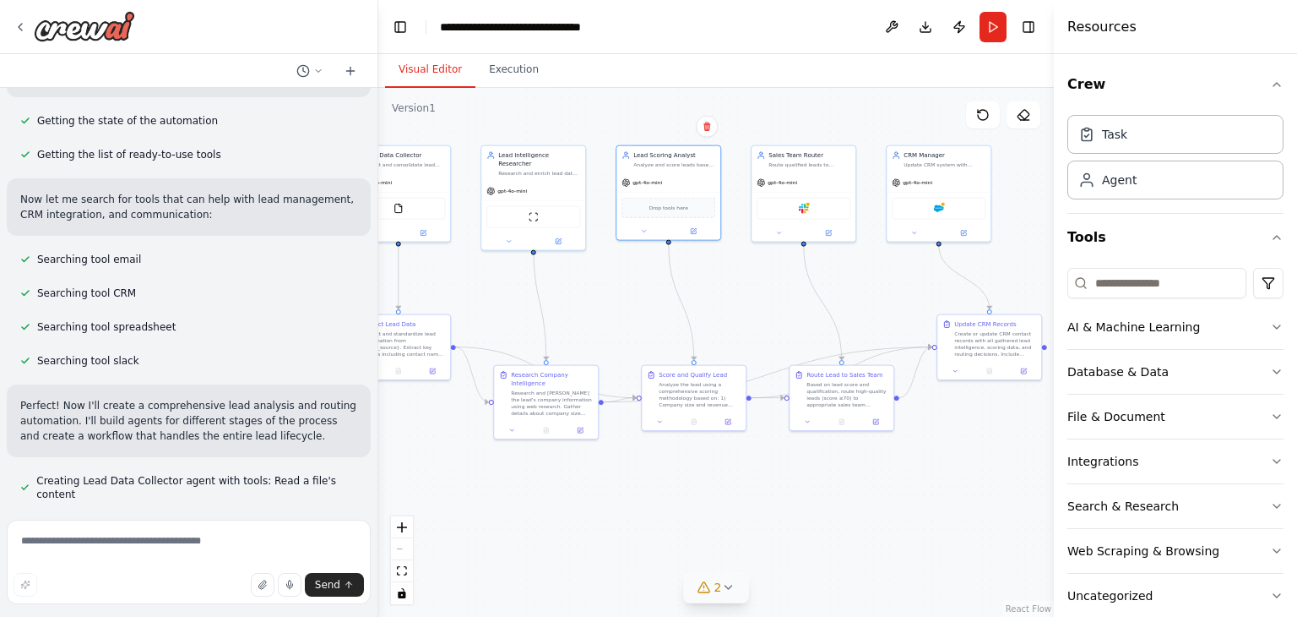
scroll to position [0, 0]
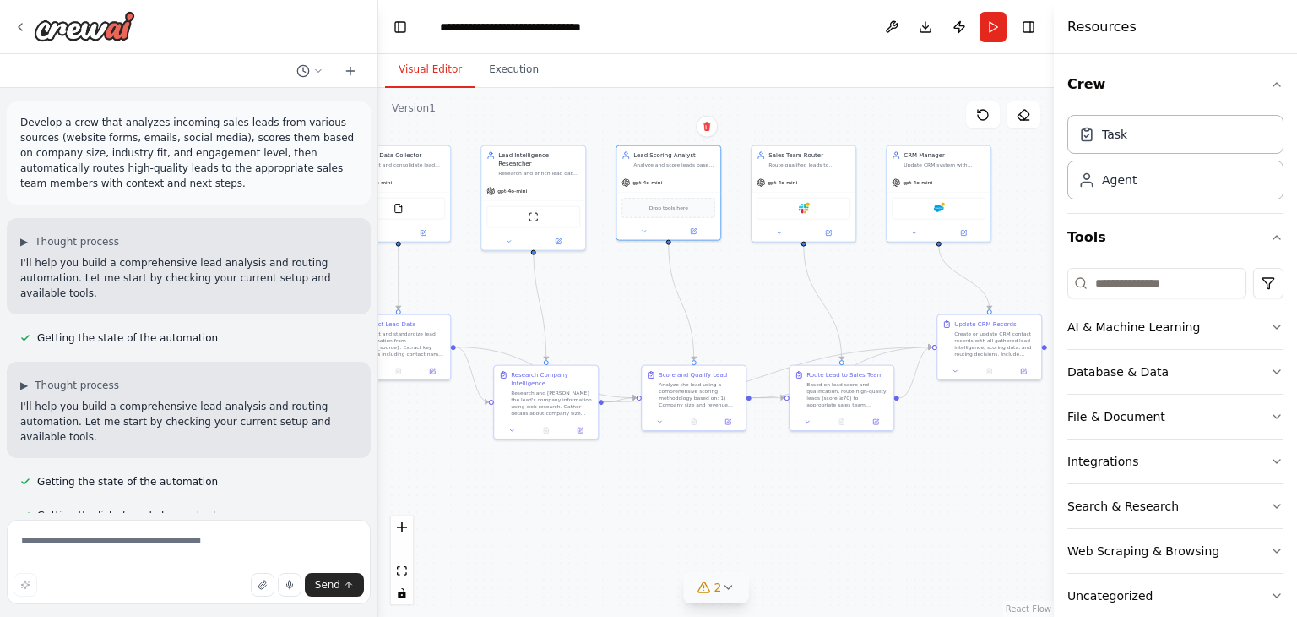
click at [182, 115] on p "Develop a crew that analyzes incoming sales leads from various sources (website…" at bounding box center [188, 153] width 337 height 76
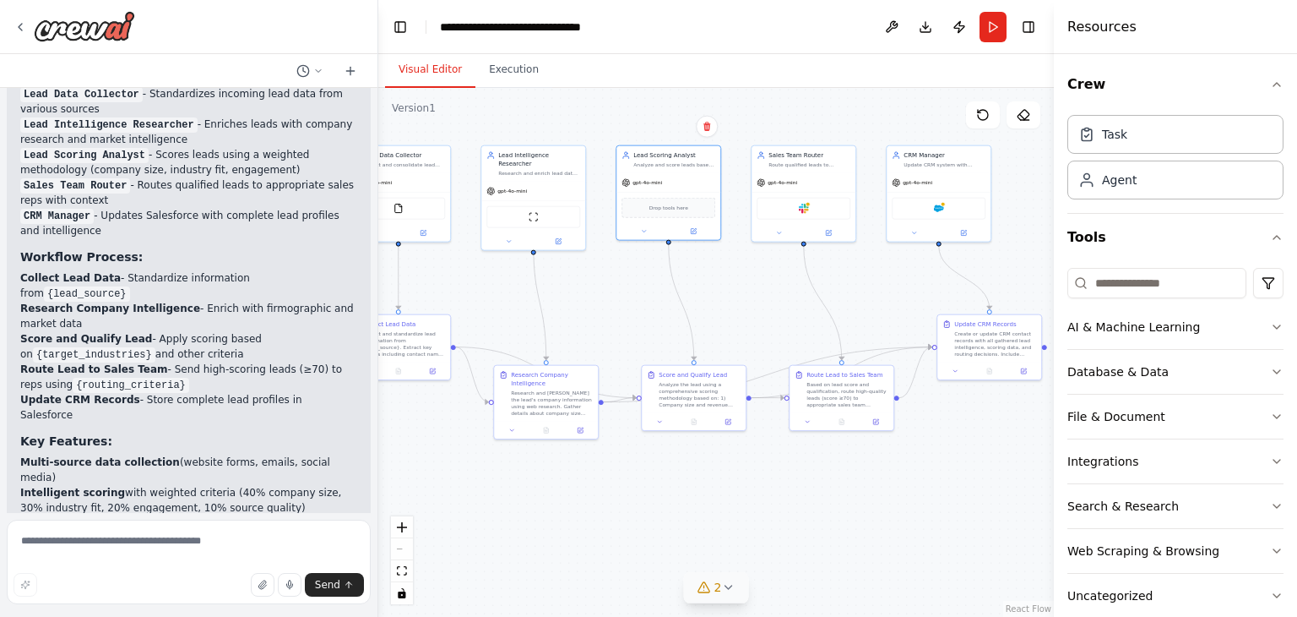
scroll to position [1706, 0]
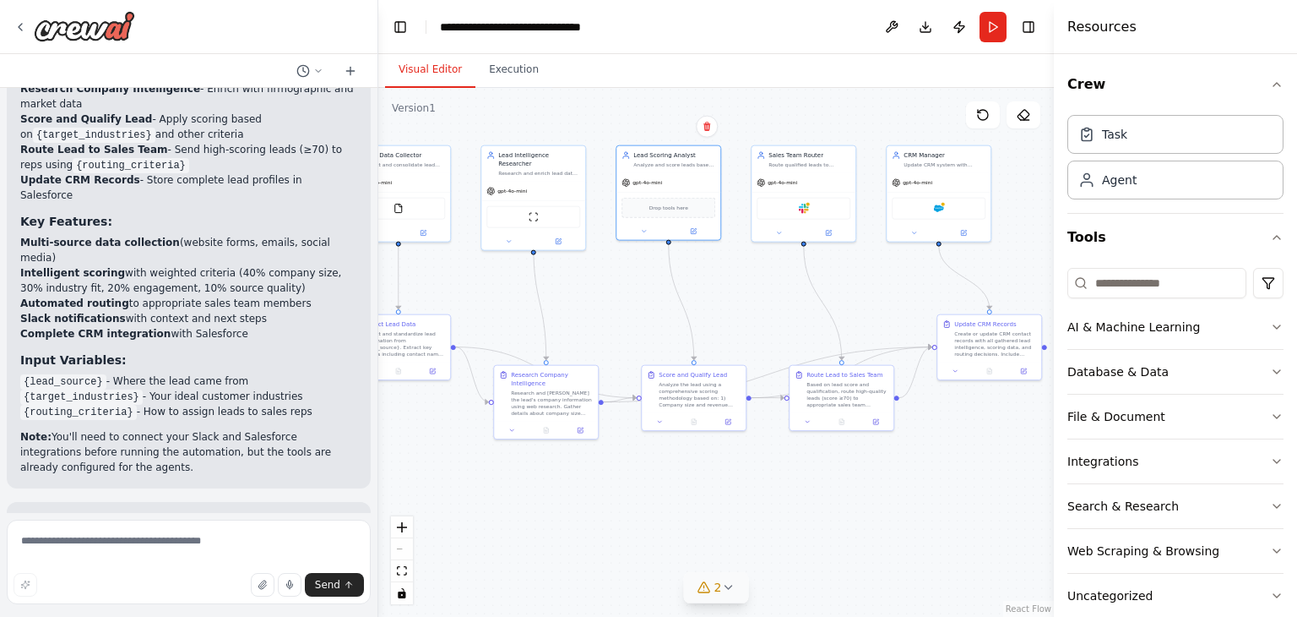
click at [63, 267] on strong "Intelligent scoring" at bounding box center [72, 273] width 105 height 12
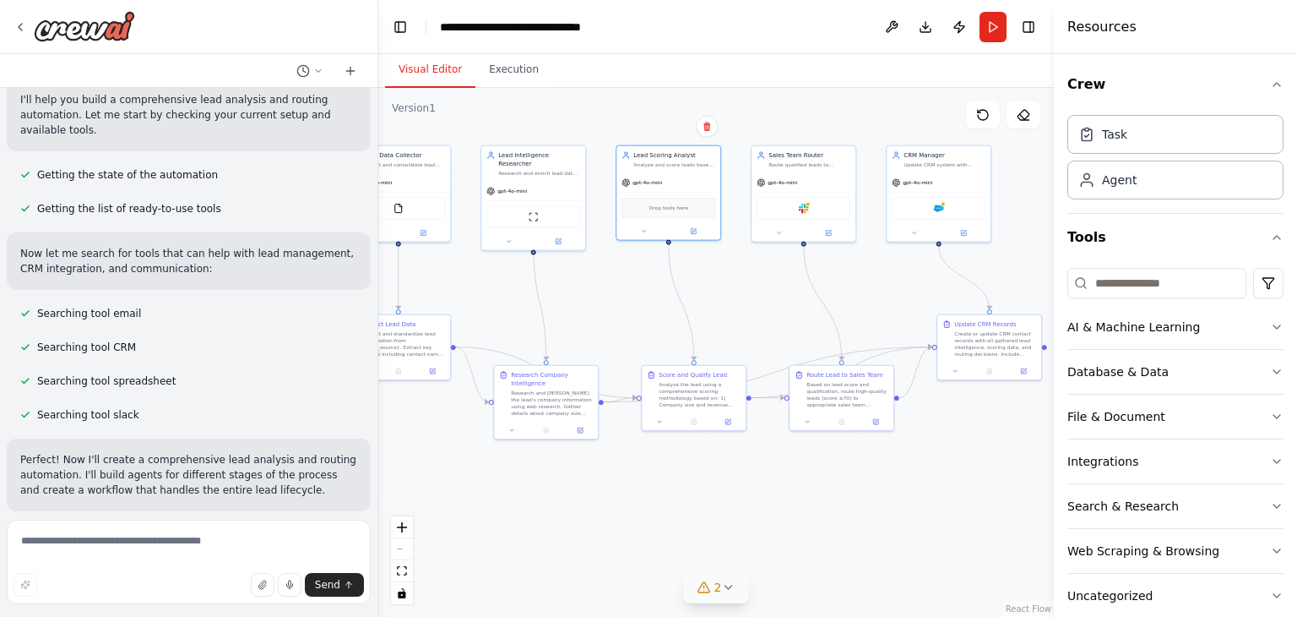
scroll to position [0, 0]
